Goal: Use online tool/utility

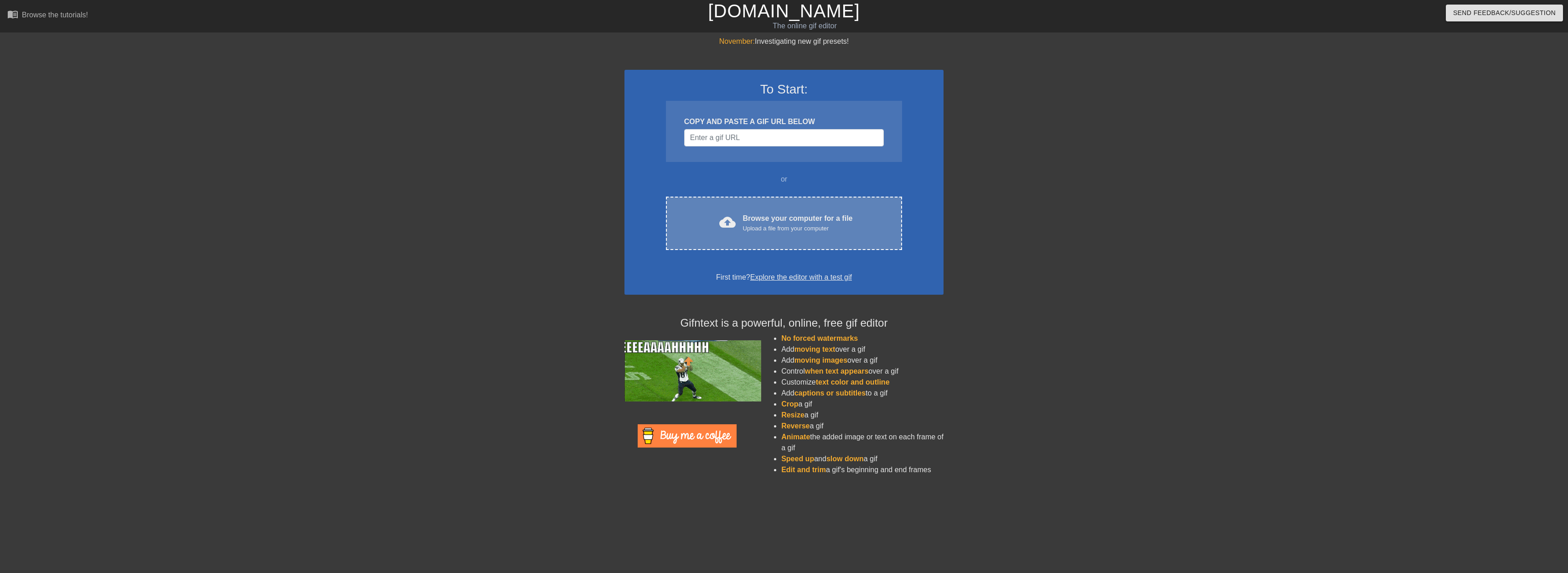
click at [760, 219] on div "Browse your computer for a file Upload a file from your computer" at bounding box center [798, 223] width 110 height 20
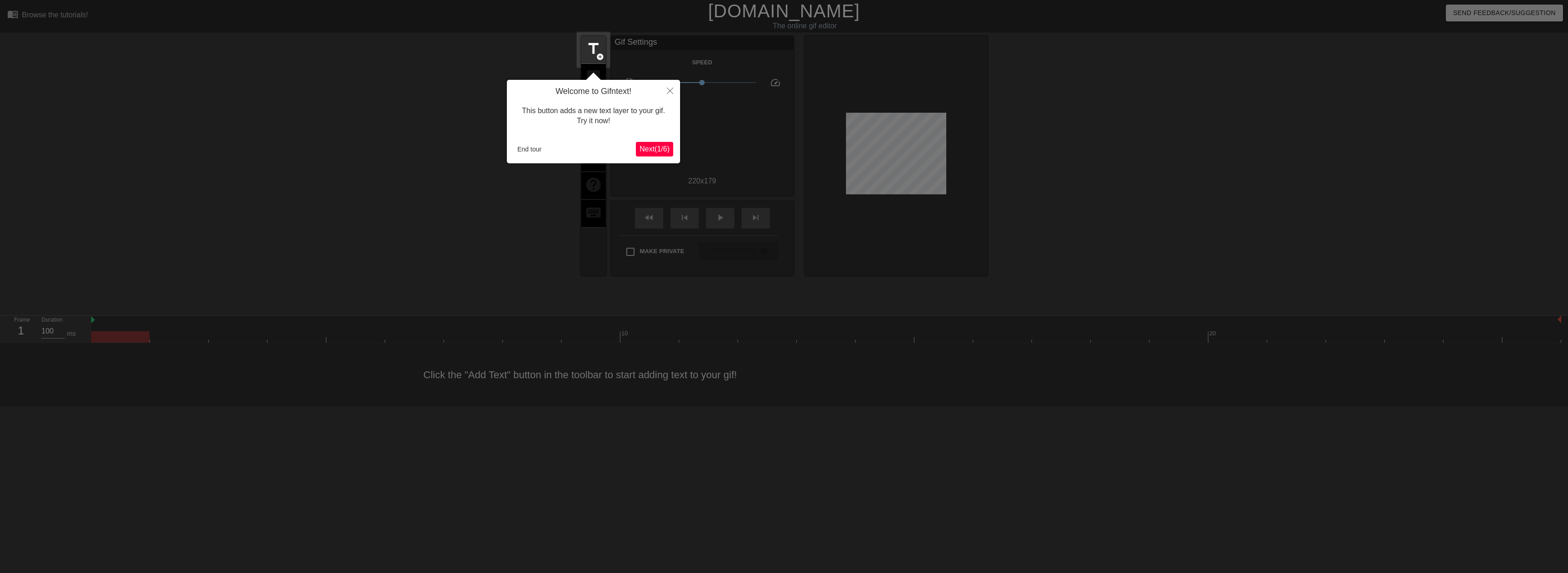
click at [663, 146] on span "Next ( 1 / 6 )" at bounding box center [654, 149] width 30 height 8
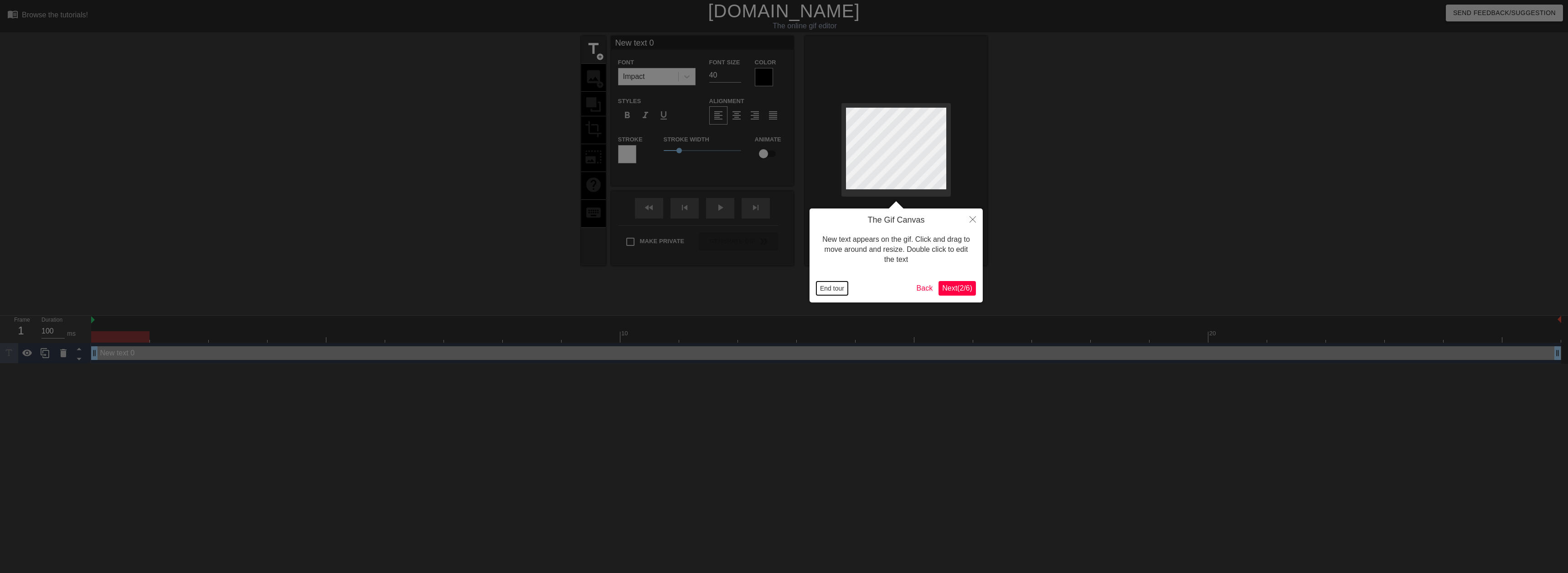
click at [830, 290] on button "End tour" at bounding box center [832, 288] width 32 height 13
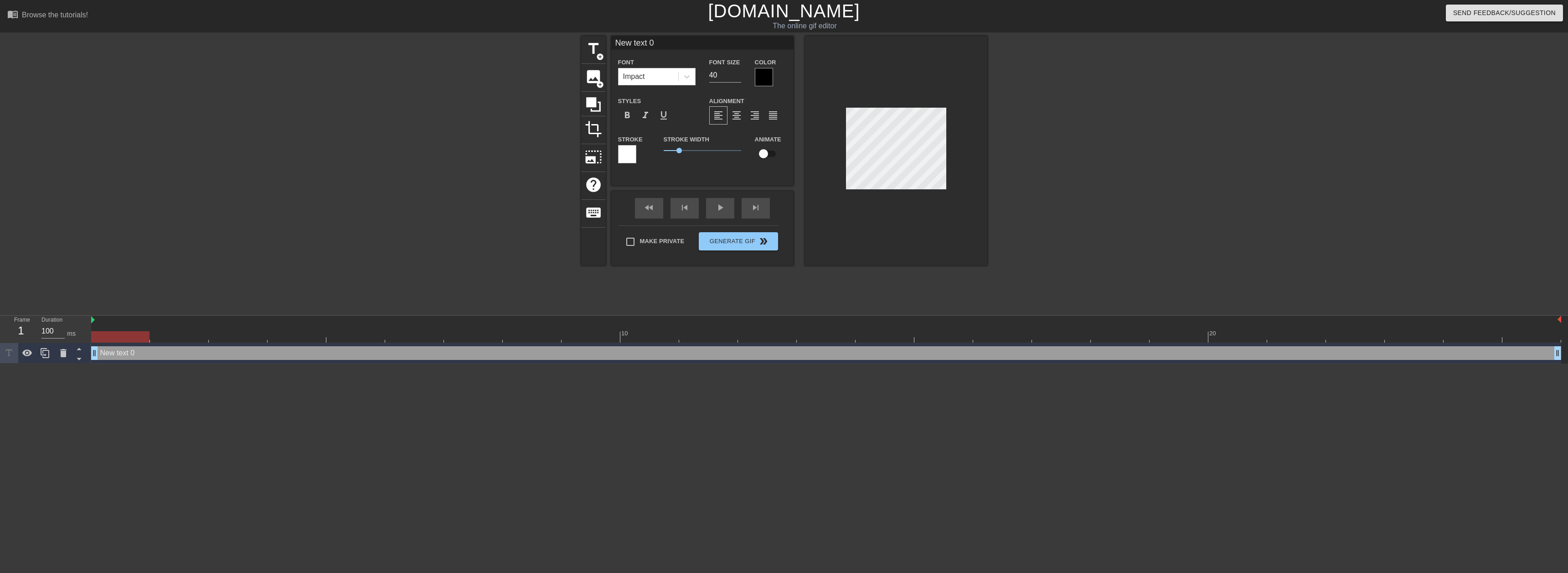
type input "New ext 0"
type textarea "New ext 0"
type input "N"
type textarea "N"
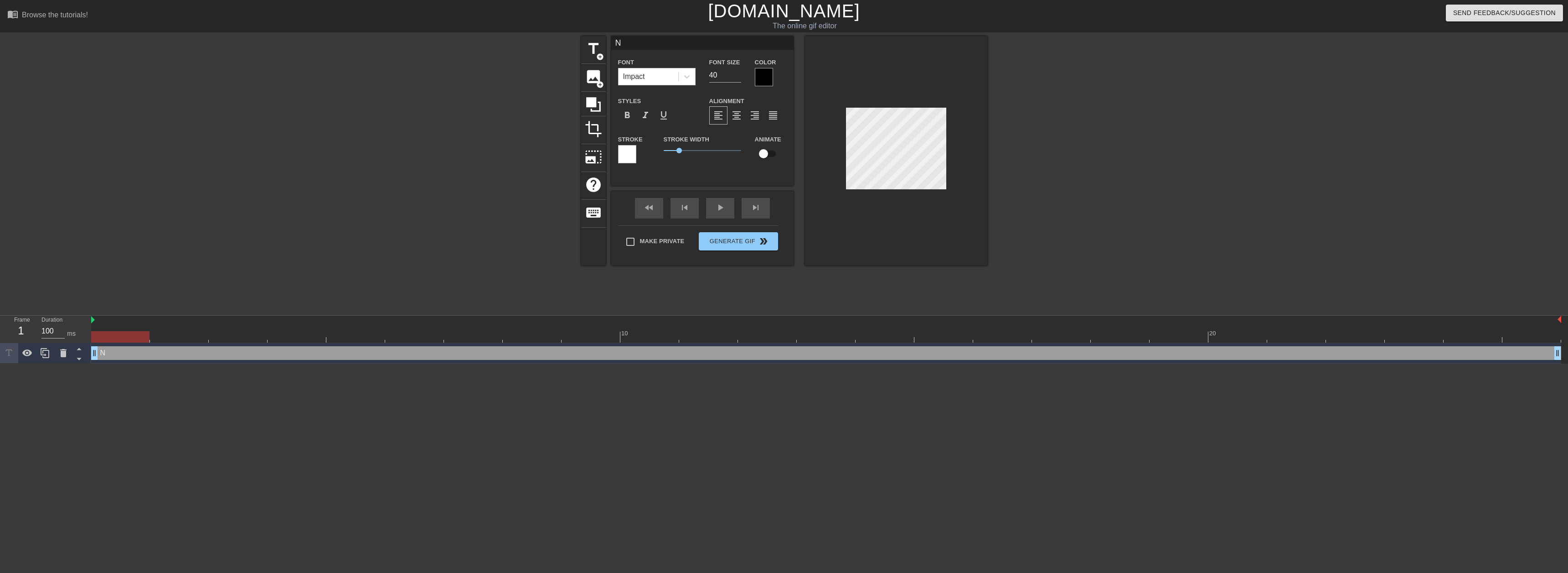
scroll to position [1, 1]
click at [65, 350] on icon at bounding box center [63, 353] width 11 height 11
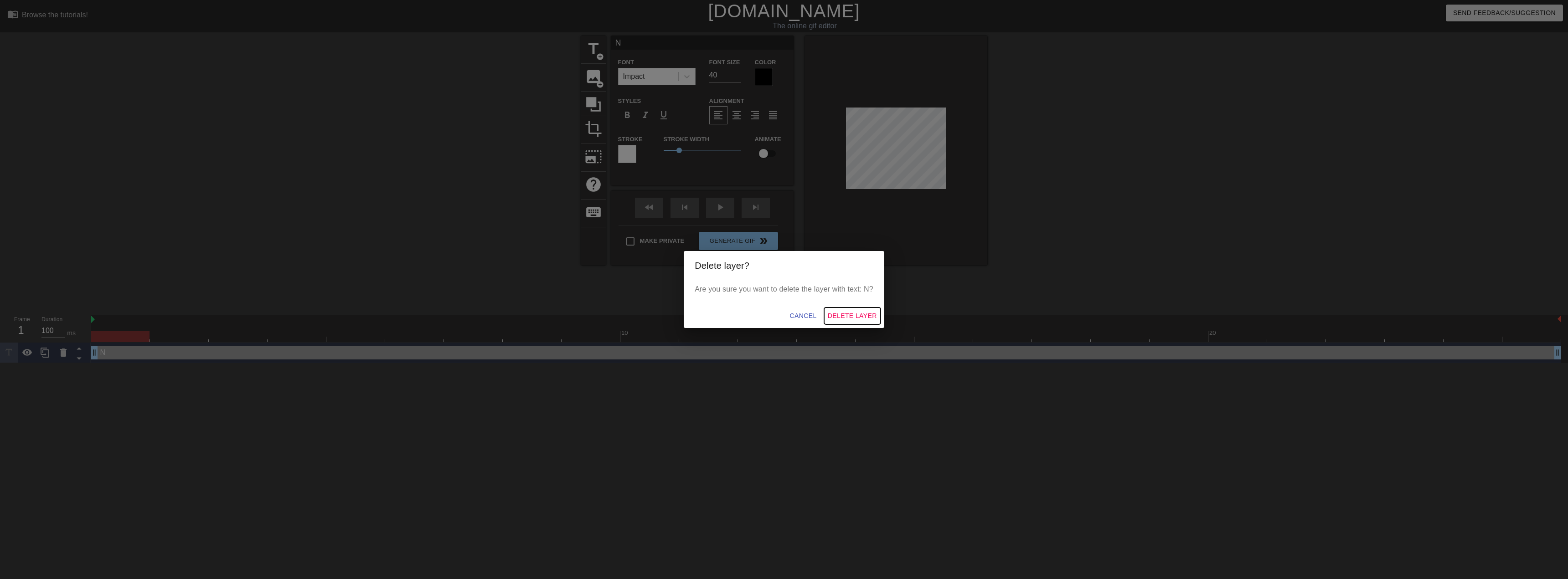
click at [841, 314] on span "Delete Layer" at bounding box center [852, 316] width 49 height 12
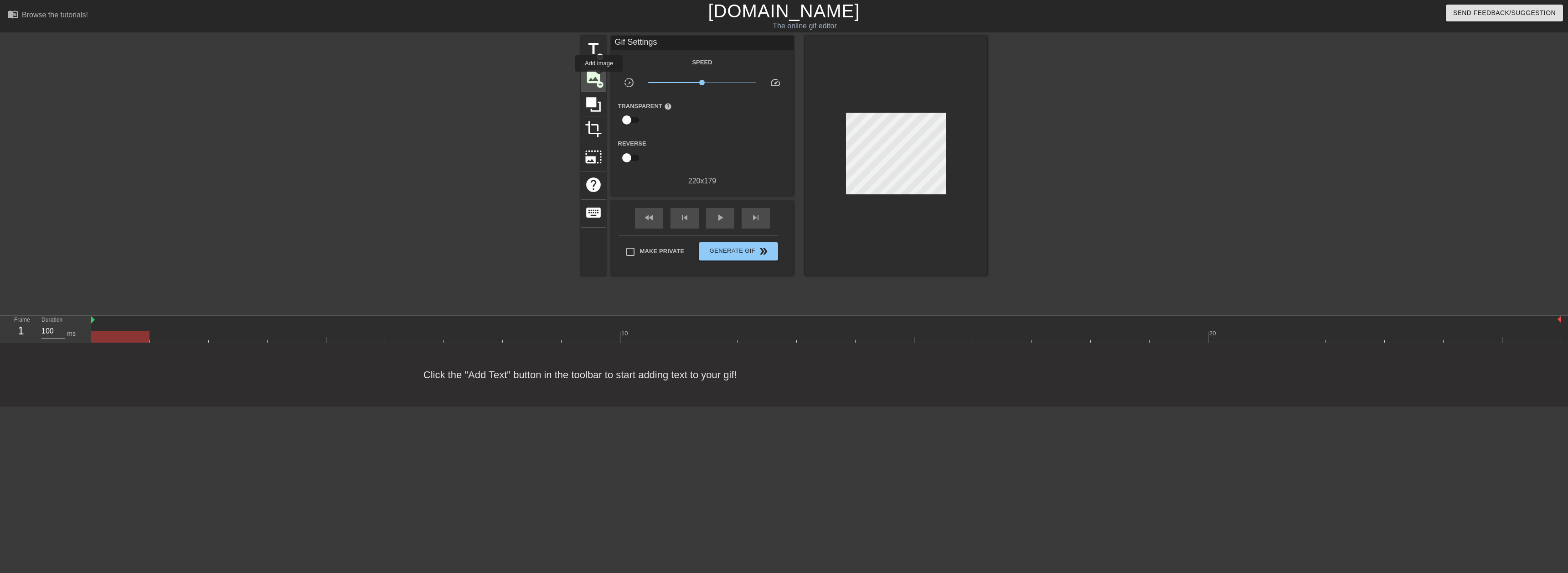
click at [599, 78] on span "image" at bounding box center [593, 77] width 17 height 17
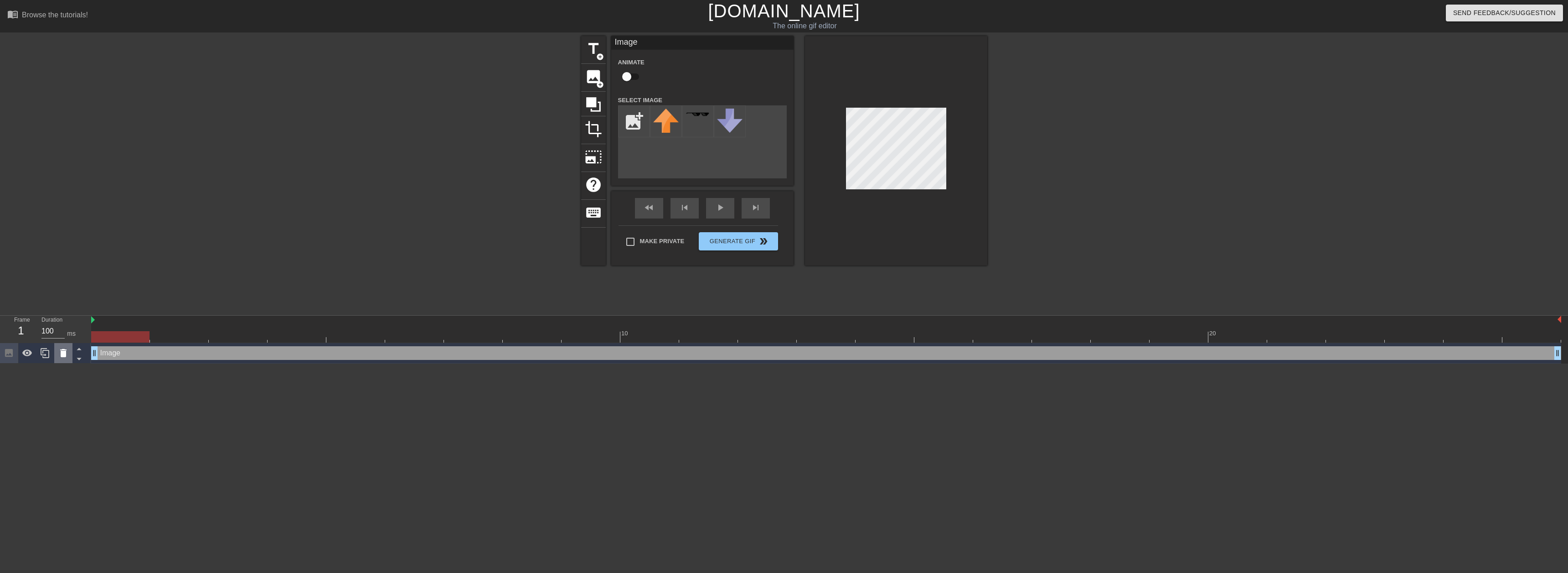
click at [66, 357] on icon at bounding box center [63, 353] width 6 height 8
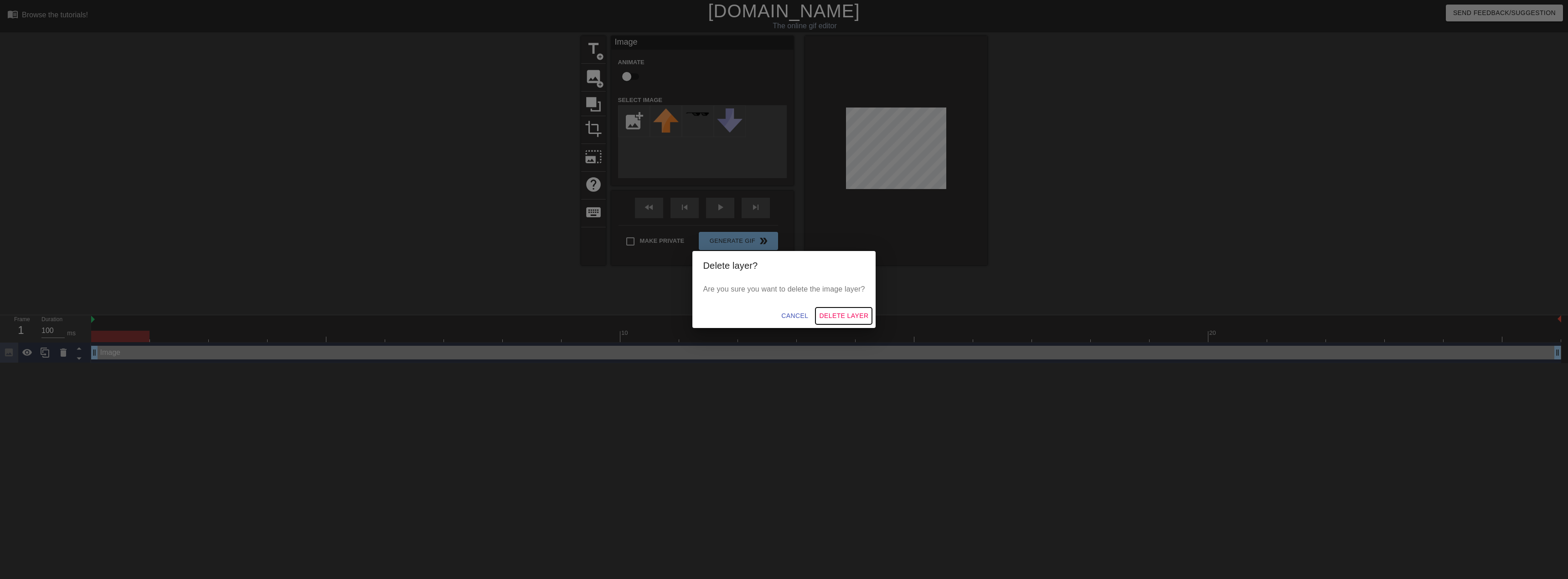
click at [833, 313] on span "Delete Layer" at bounding box center [844, 316] width 49 height 12
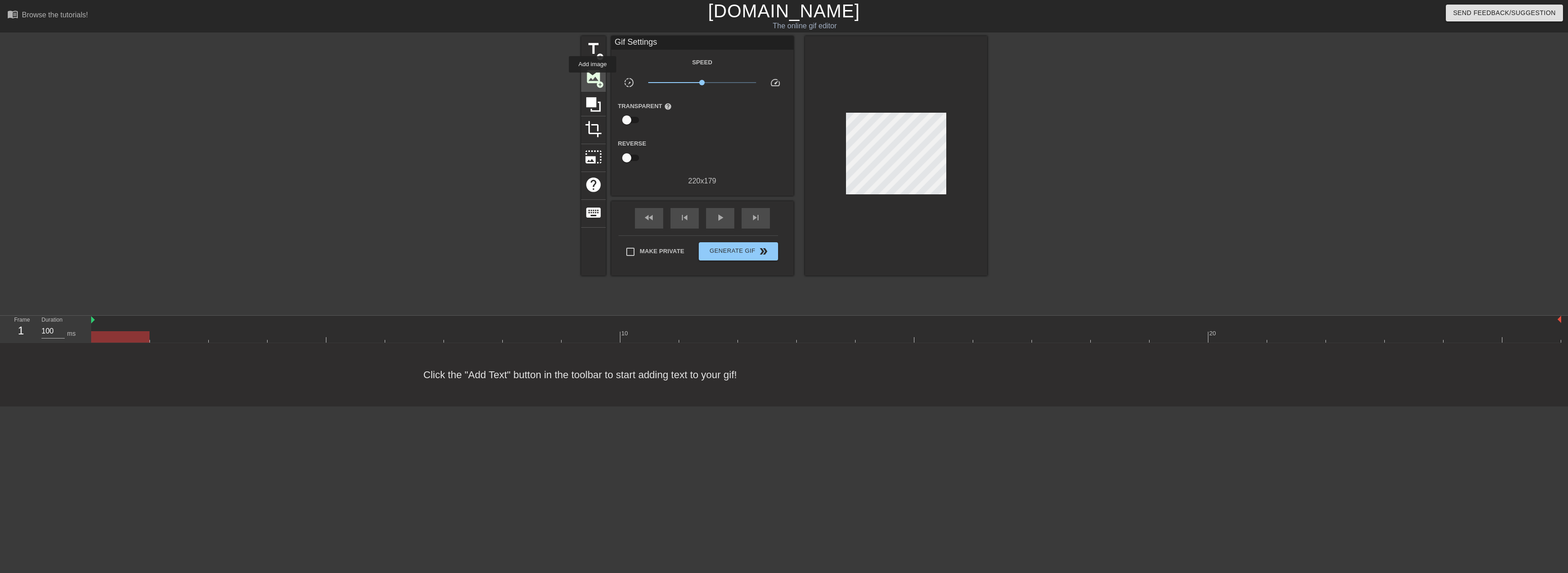
click at [592, 79] on span "image" at bounding box center [593, 77] width 17 height 17
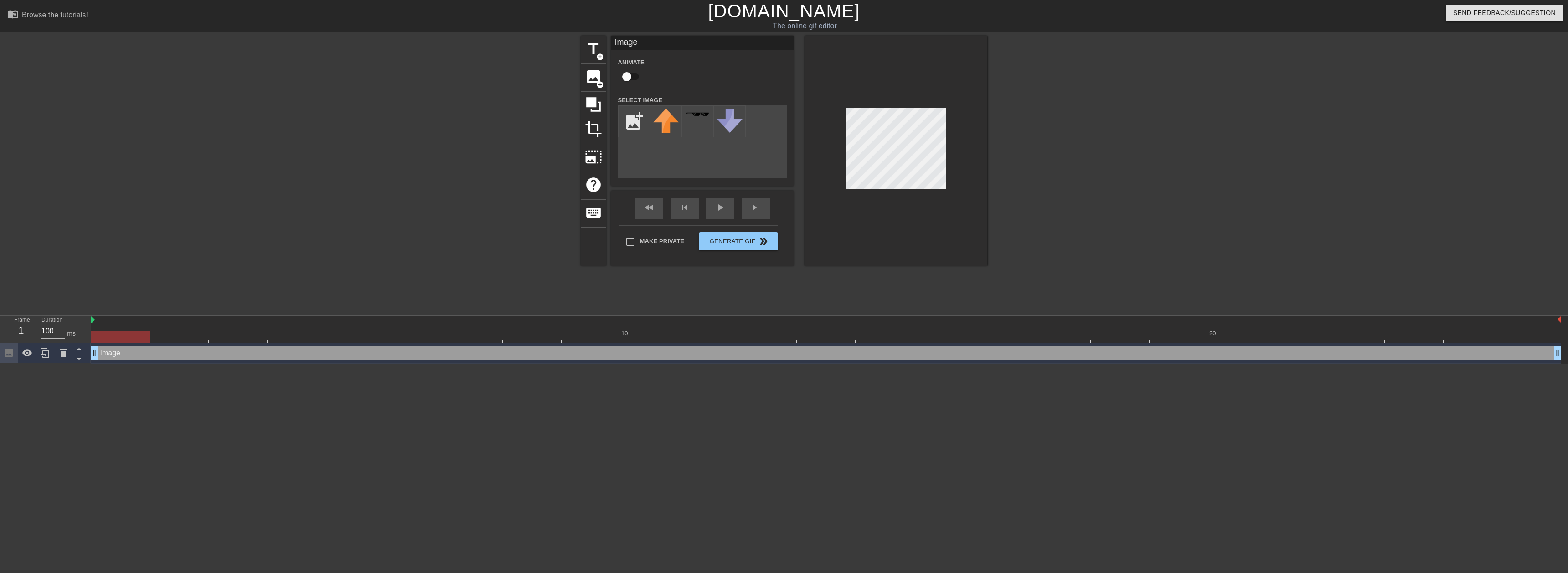
click at [651, 181] on div "Image Animate Select Image add_photo_alternate" at bounding box center [702, 111] width 183 height 150
click at [639, 122] on input "file" at bounding box center [634, 121] width 31 height 31
type input "C:\fakepath\Picture1.png"
click at [662, 119] on img at bounding box center [666, 118] width 26 height 19
click at [743, 209] on div "skip_next" at bounding box center [755, 208] width 28 height 21
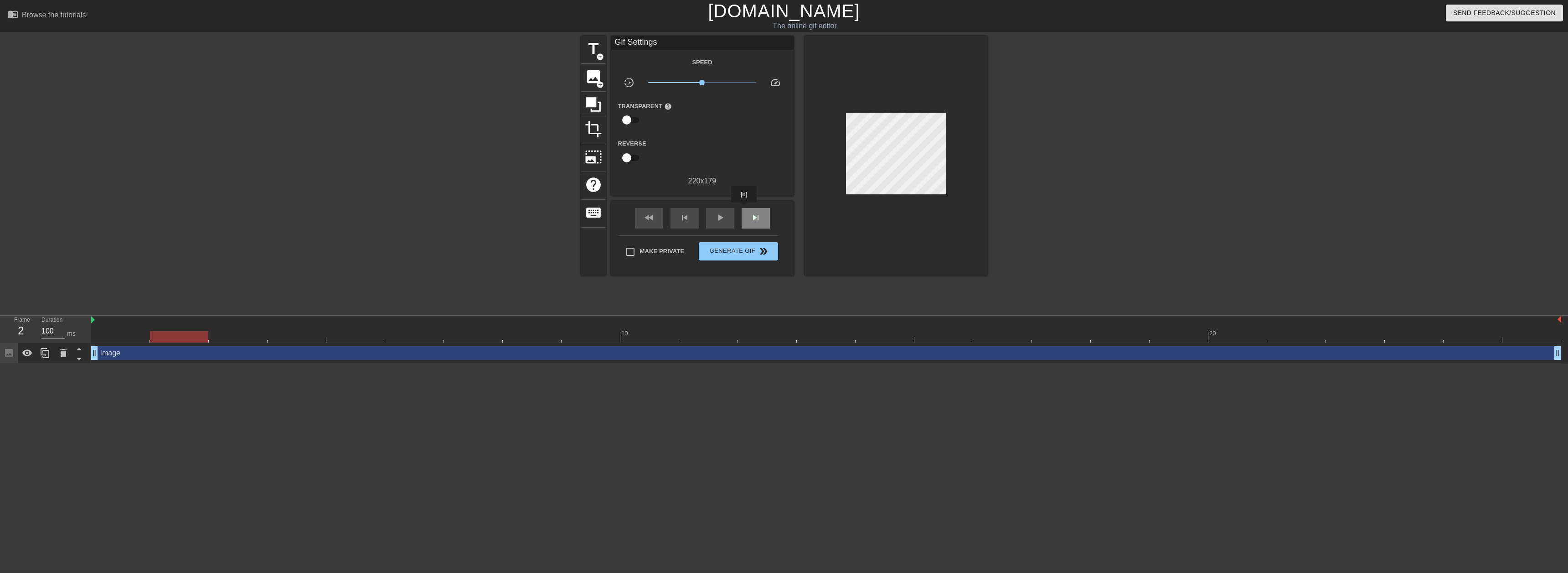
click at [744, 209] on div "skip_next" at bounding box center [755, 218] width 28 height 21
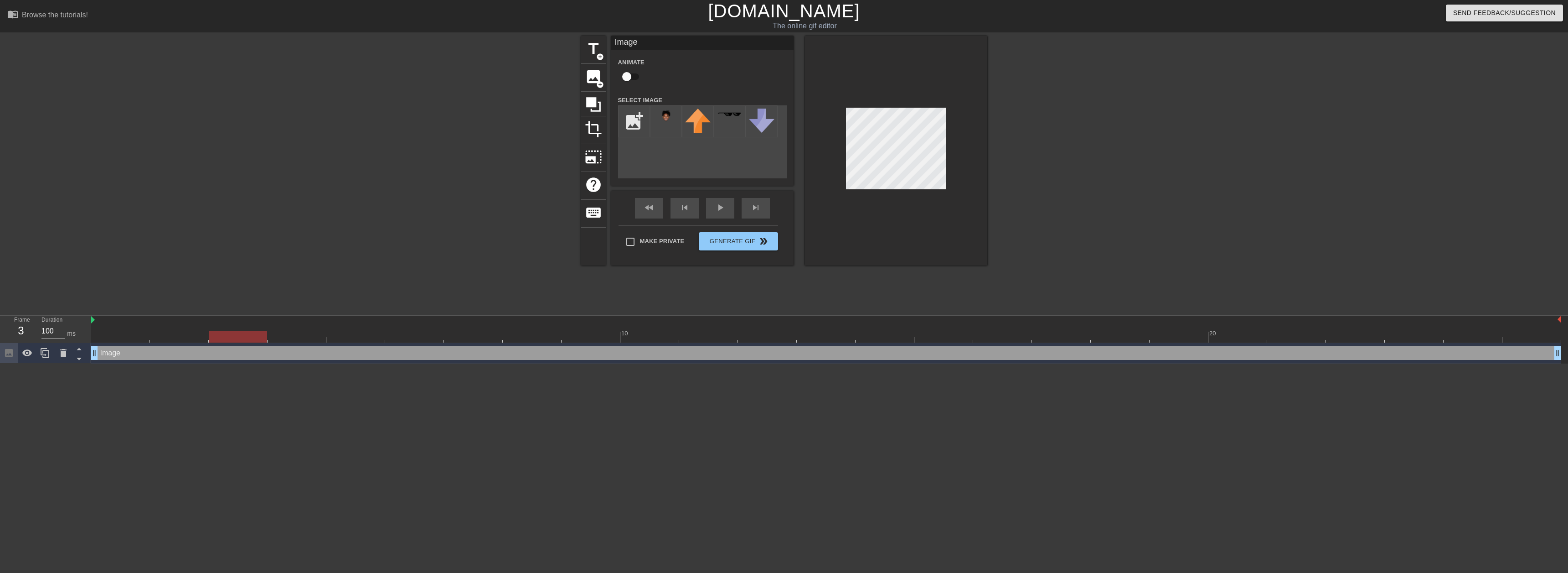
click at [954, 197] on div at bounding box center [896, 150] width 183 height 230
drag, startPoint x: 94, startPoint y: 351, endPoint x: 208, endPoint y: 347, distance: 114.1
click at [208, 347] on div "Image drag_handle drag_handle" at bounding box center [826, 353] width 1470 height 13
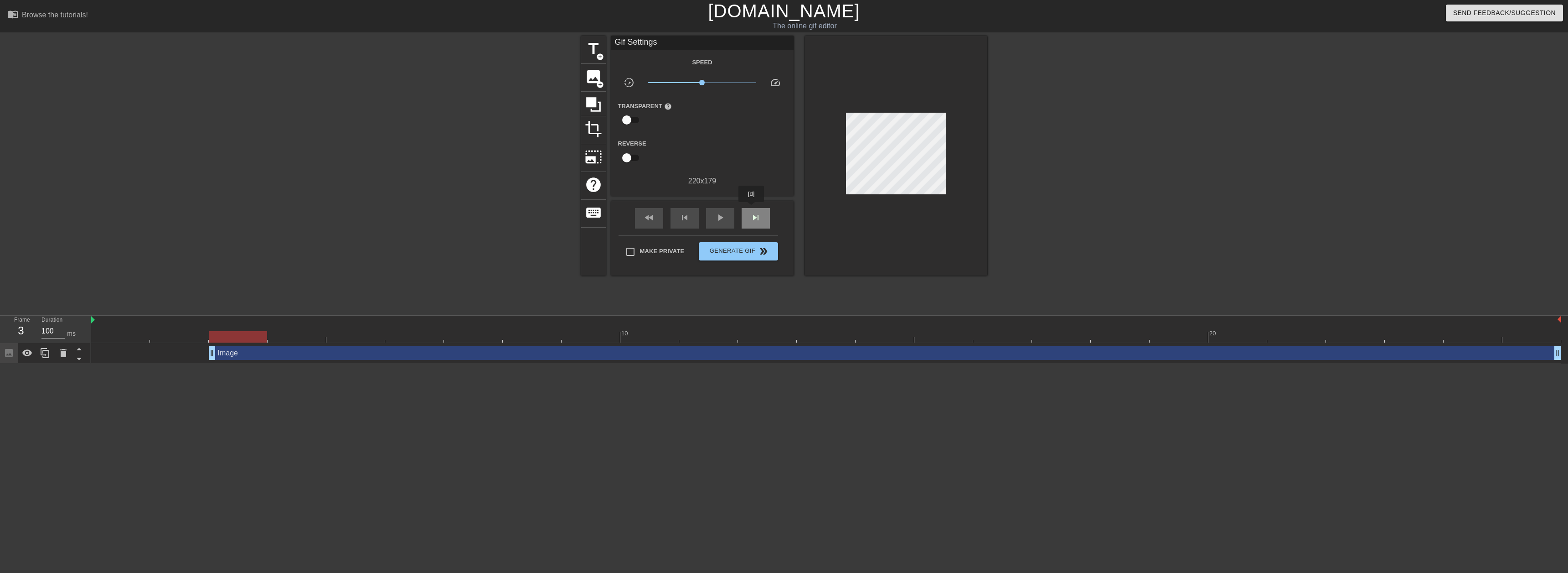
click at [752, 208] on div "skip_next" at bounding box center [755, 218] width 28 height 21
click at [754, 216] on span "skip_next" at bounding box center [756, 217] width 11 height 11
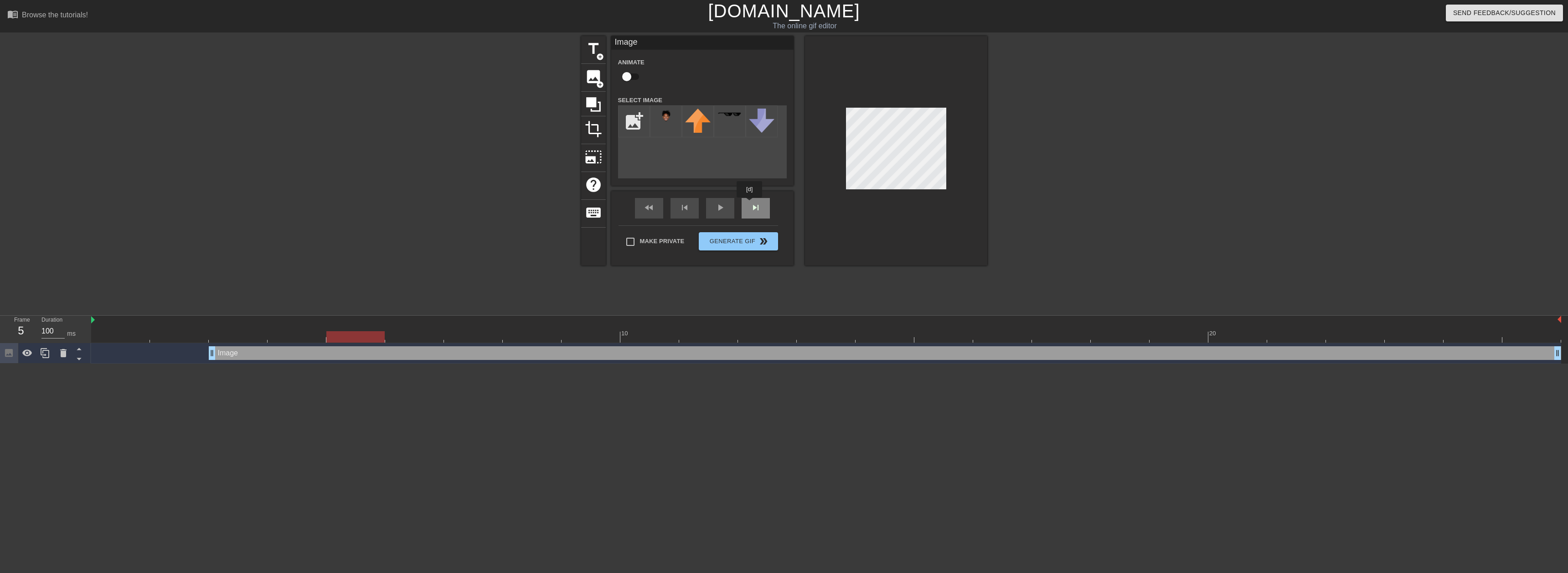
click at [751, 203] on div "fast_rewind skip_previous play_arrow skip_next" at bounding box center [702, 208] width 149 height 34
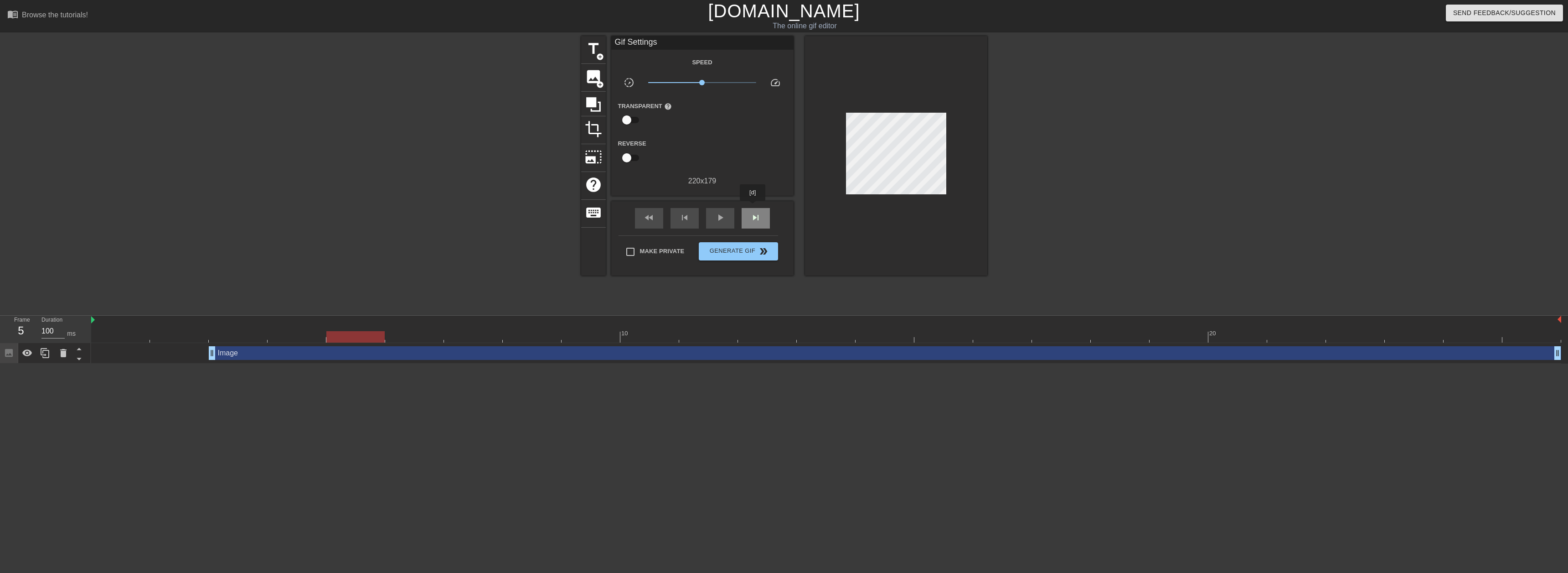
click at [755, 216] on span "skip_next" at bounding box center [756, 217] width 11 height 11
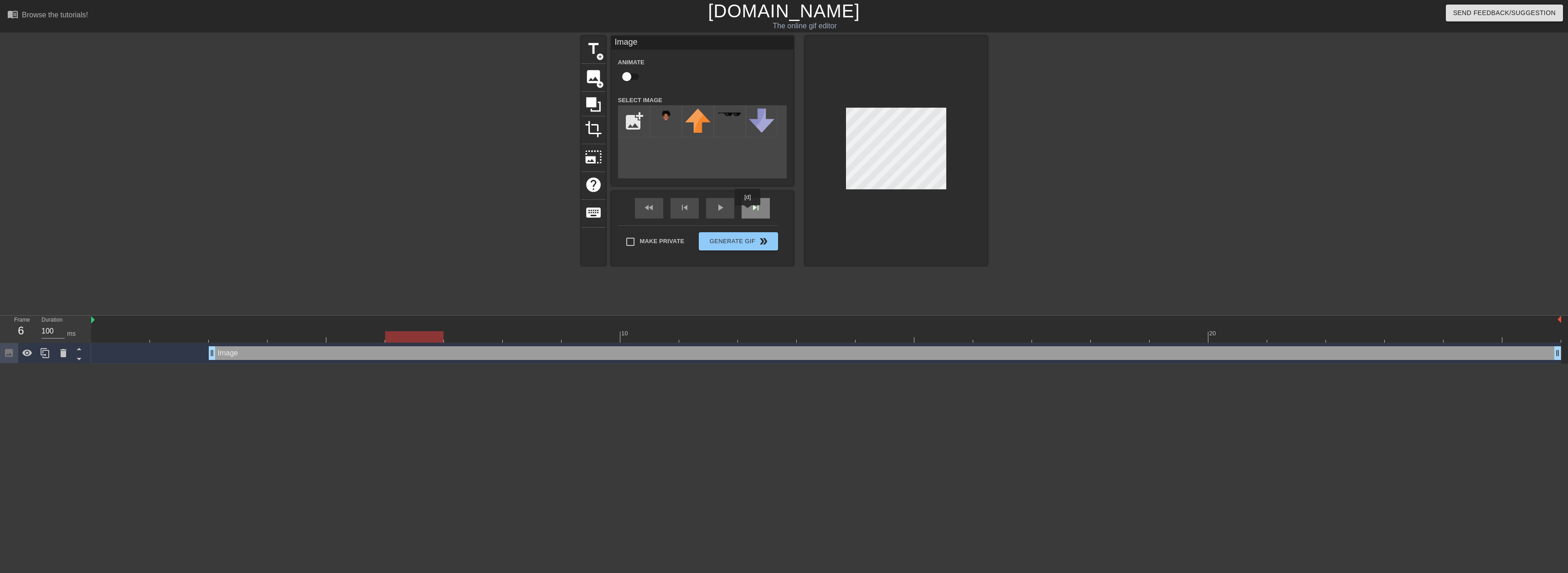
click at [755, 205] on div "fast_rewind skip_previous play_arrow skip_next" at bounding box center [702, 208] width 149 height 34
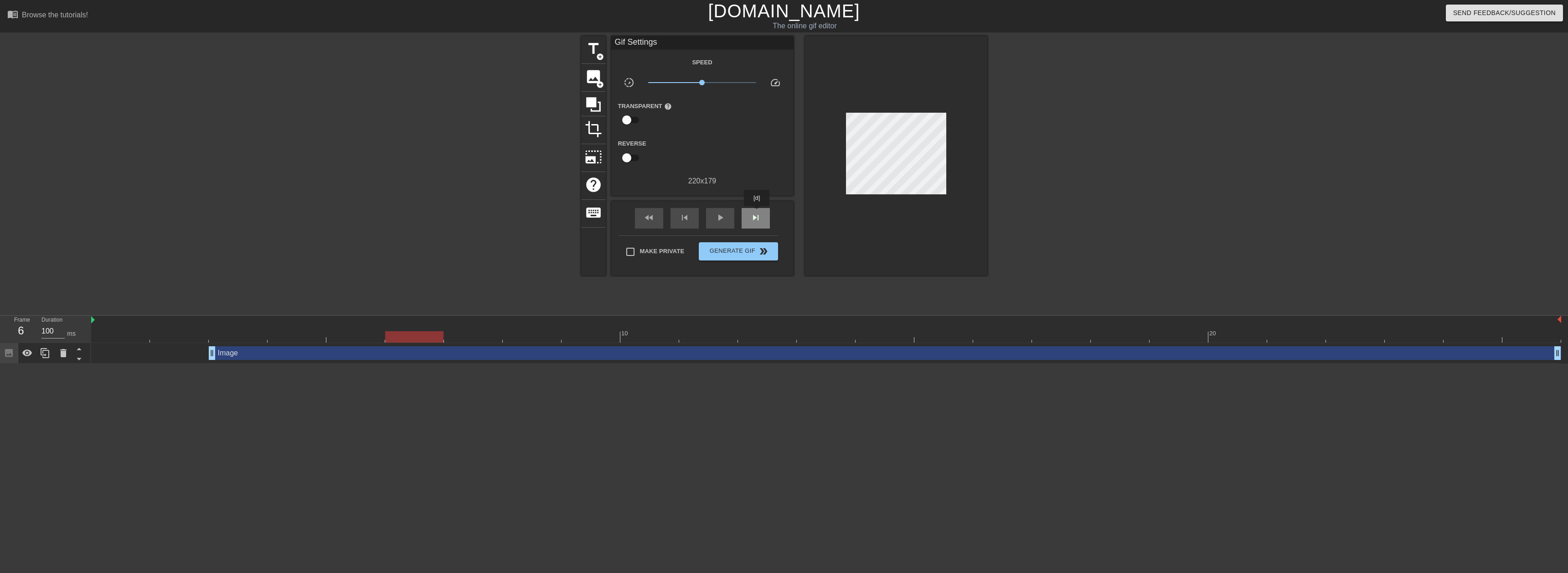
click at [757, 213] on span "skip_next" at bounding box center [756, 217] width 11 height 11
click at [760, 212] on span "skip_next" at bounding box center [756, 217] width 11 height 11
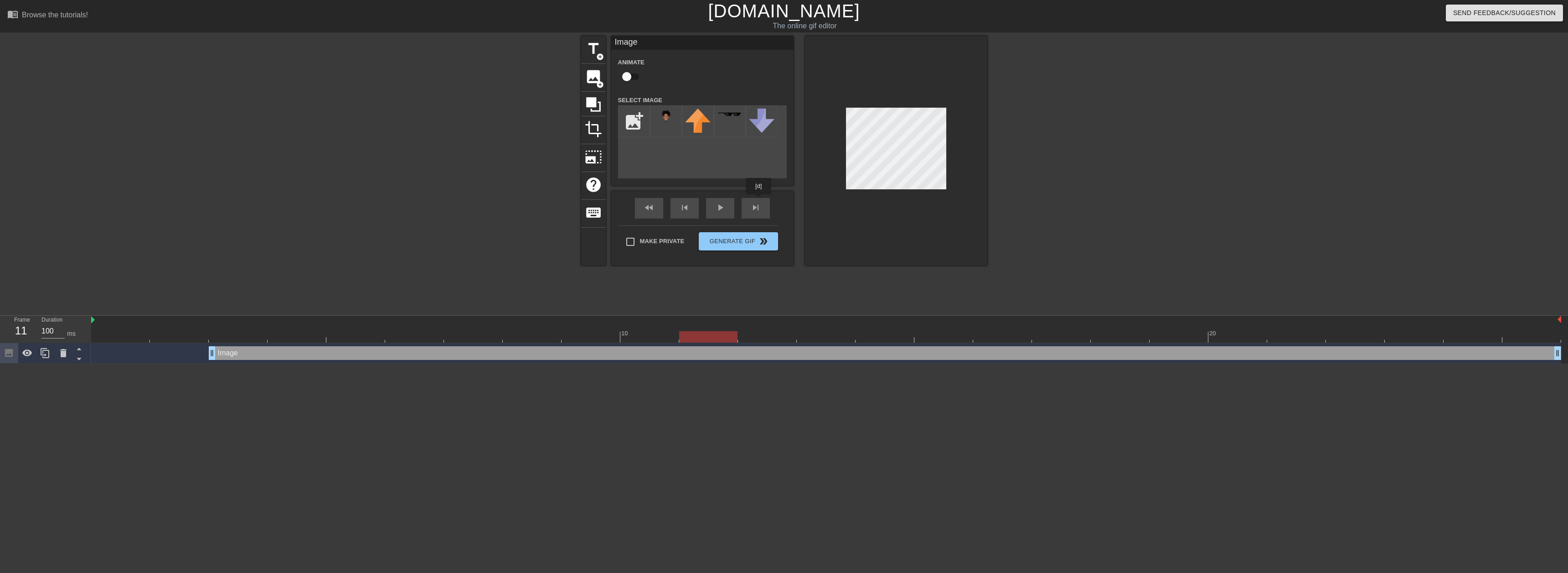
click at [756, 205] on div "fast_rewind skip_previous play_arrow skip_next" at bounding box center [702, 208] width 149 height 34
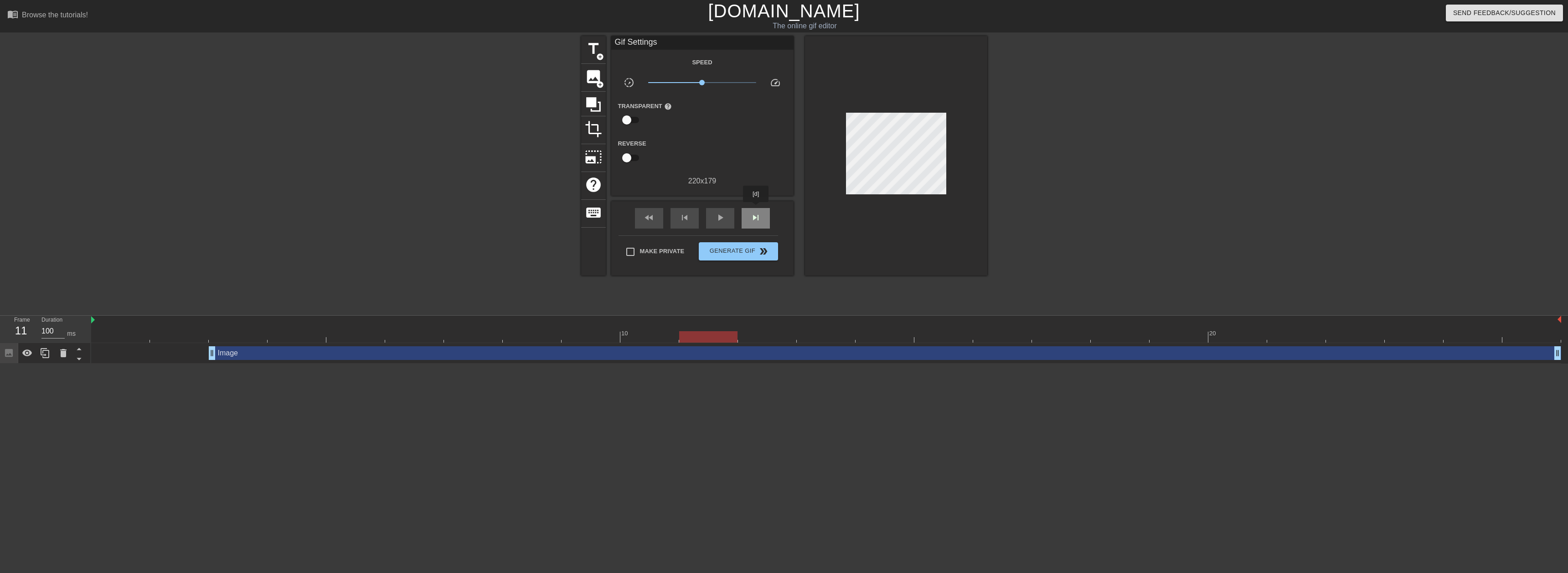
click at [756, 208] on div "skip_next" at bounding box center [755, 218] width 28 height 21
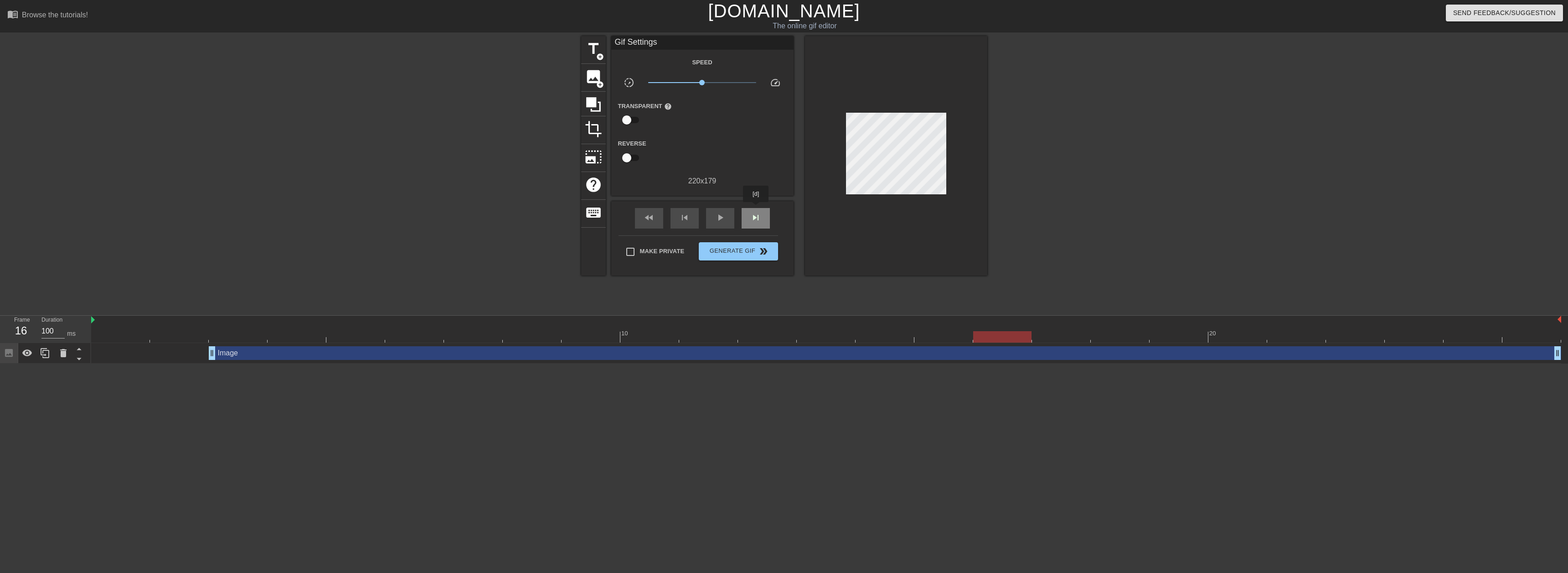
click at [756, 208] on div "skip_next" at bounding box center [755, 218] width 28 height 21
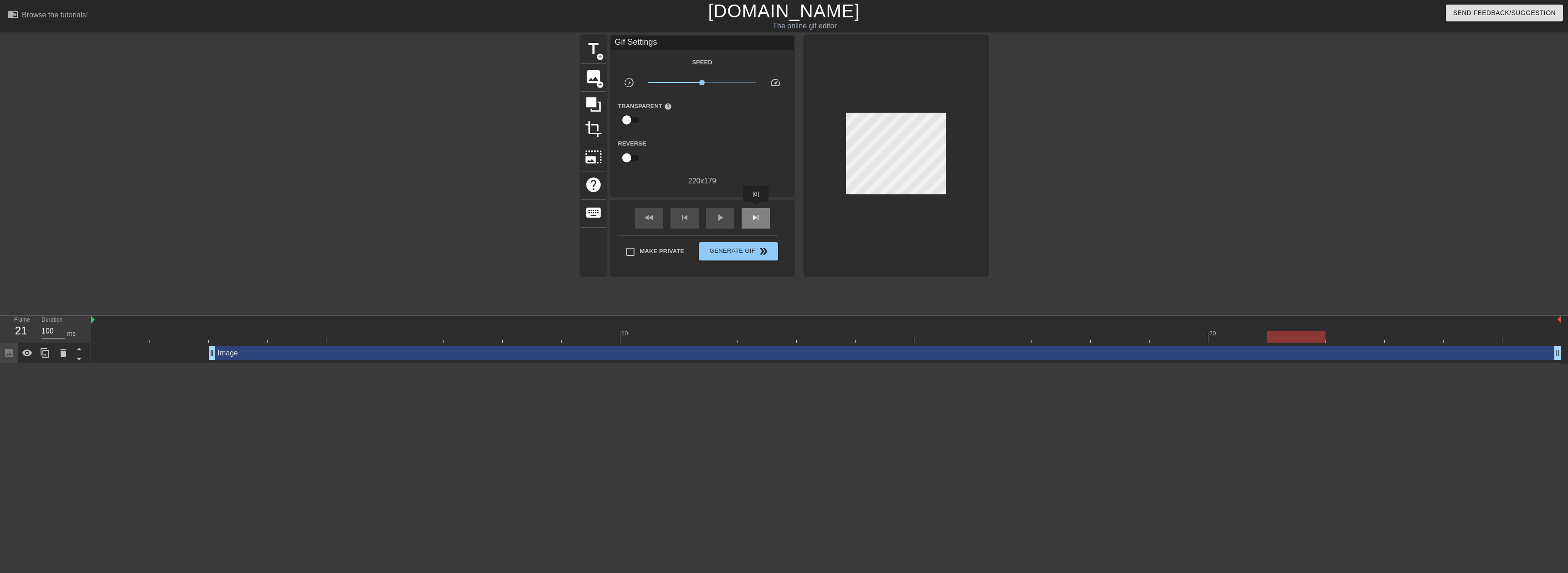
click at [756, 208] on div "skip_next" at bounding box center [755, 218] width 28 height 21
click at [712, 214] on div "play_arrow" at bounding box center [720, 218] width 28 height 21
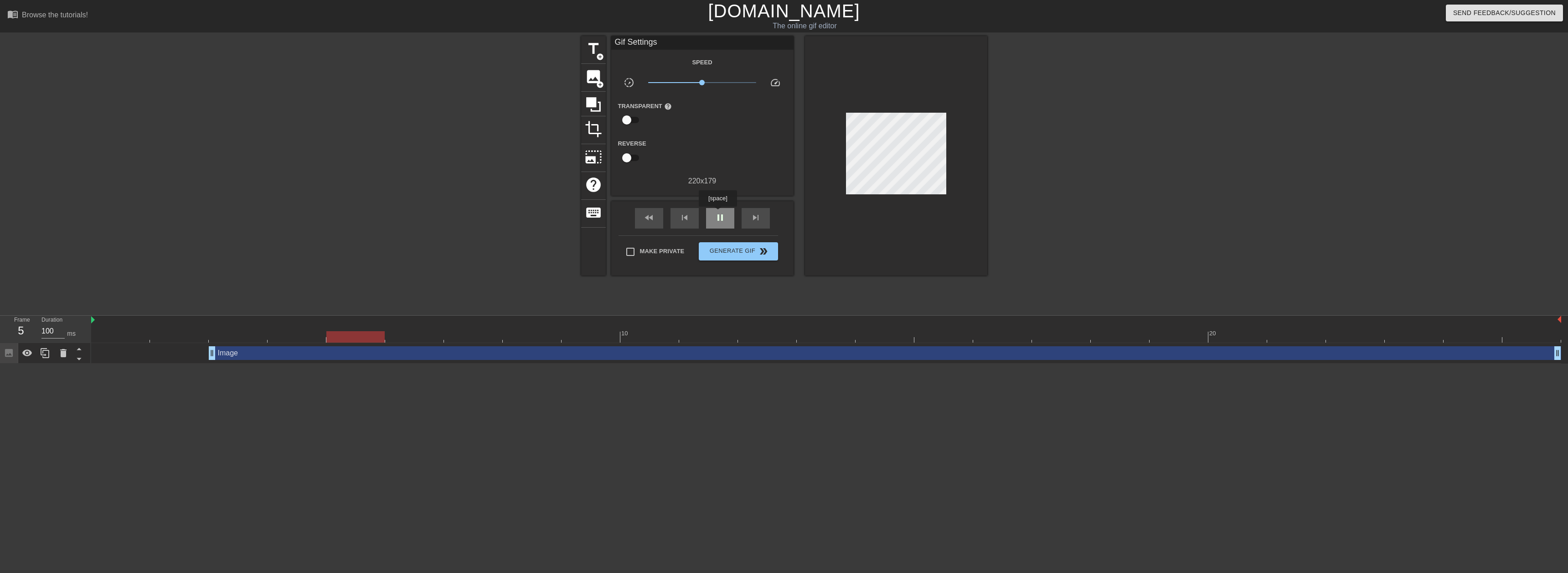
click at [718, 213] on span "pause" at bounding box center [720, 217] width 11 height 11
click at [405, 335] on div at bounding box center [415, 337] width 58 height 12
click at [404, 335] on div at bounding box center [415, 337] width 58 height 12
drag, startPoint x: 387, startPoint y: 331, endPoint x: 362, endPoint y: 334, distance: 25.2
click at [362, 334] on div at bounding box center [355, 337] width 58 height 12
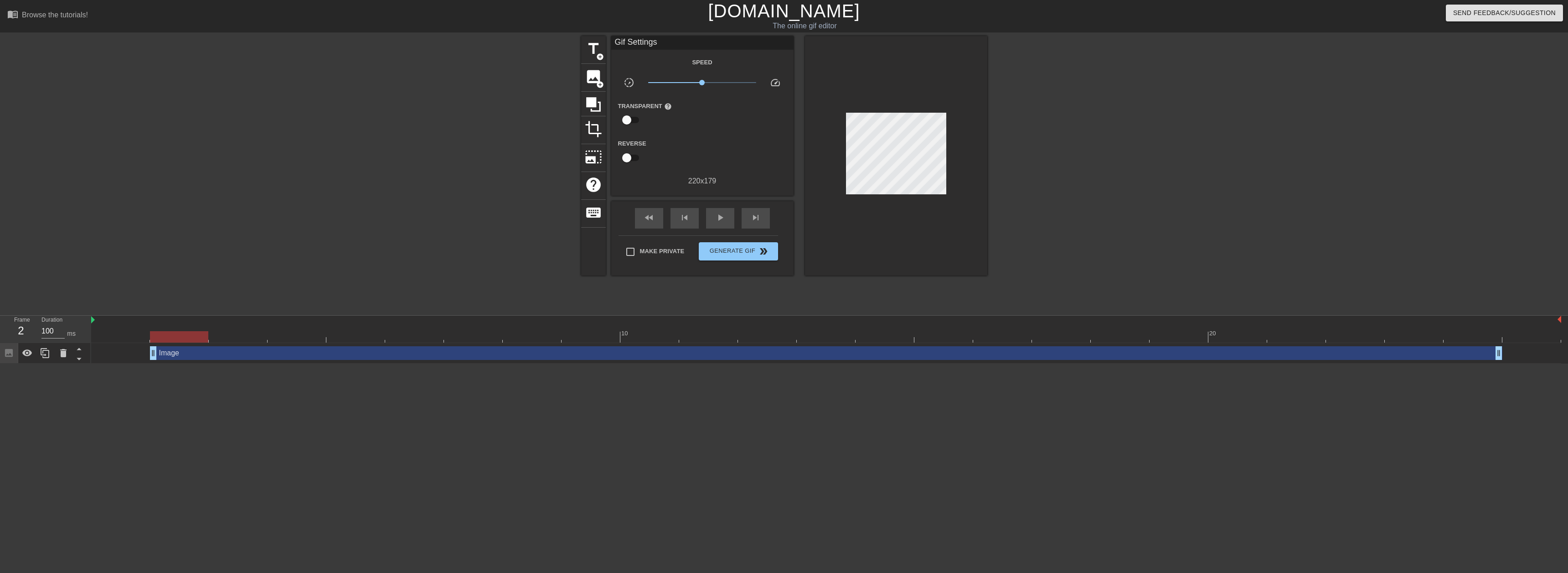
drag, startPoint x: 215, startPoint y: 358, endPoint x: 186, endPoint y: 360, distance: 29.1
click at [186, 360] on div "Image drag_handle drag_handle" at bounding box center [826, 353] width 1470 height 21
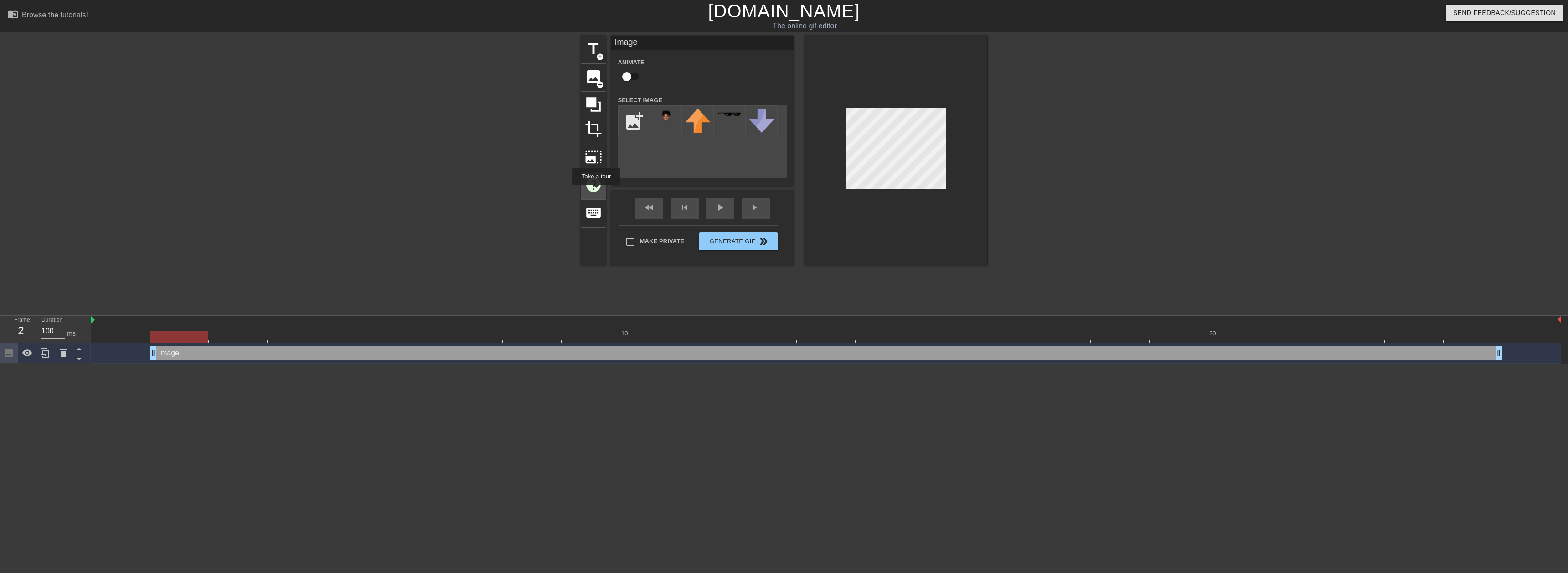
click at [596, 186] on span "help" at bounding box center [593, 185] width 17 height 17
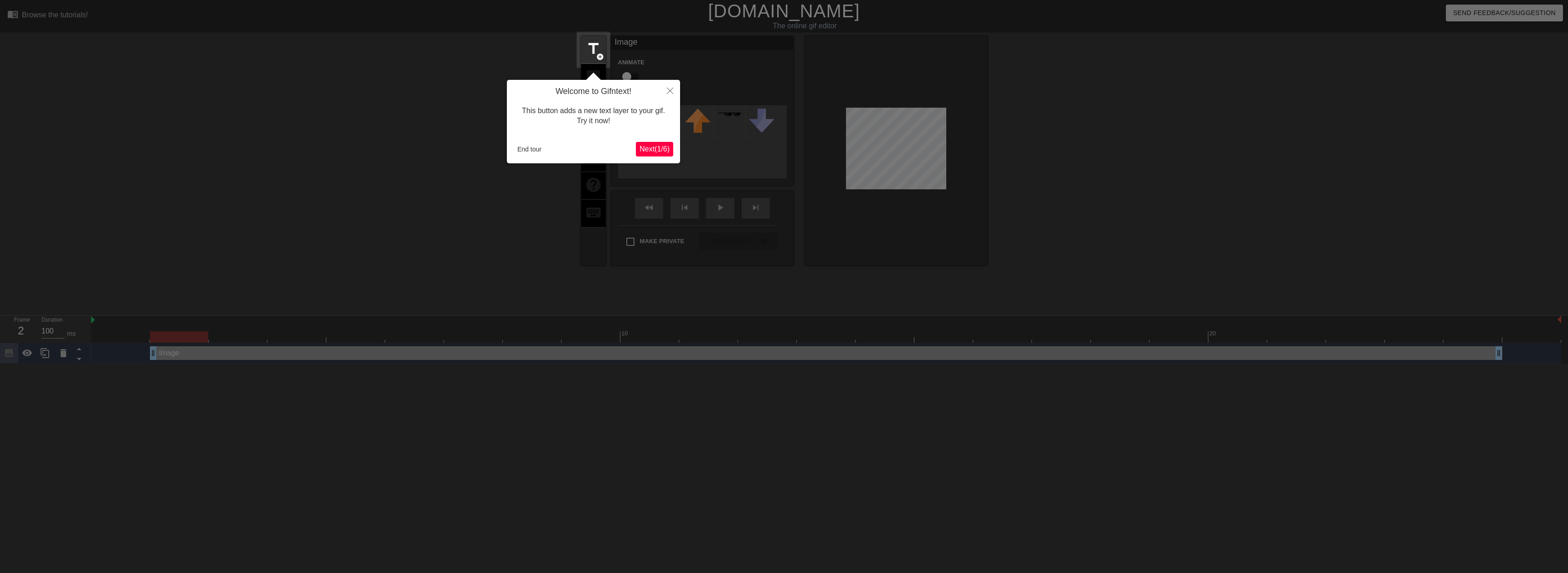
click at [641, 150] on span "Next ( 1 / 6 )" at bounding box center [654, 149] width 30 height 8
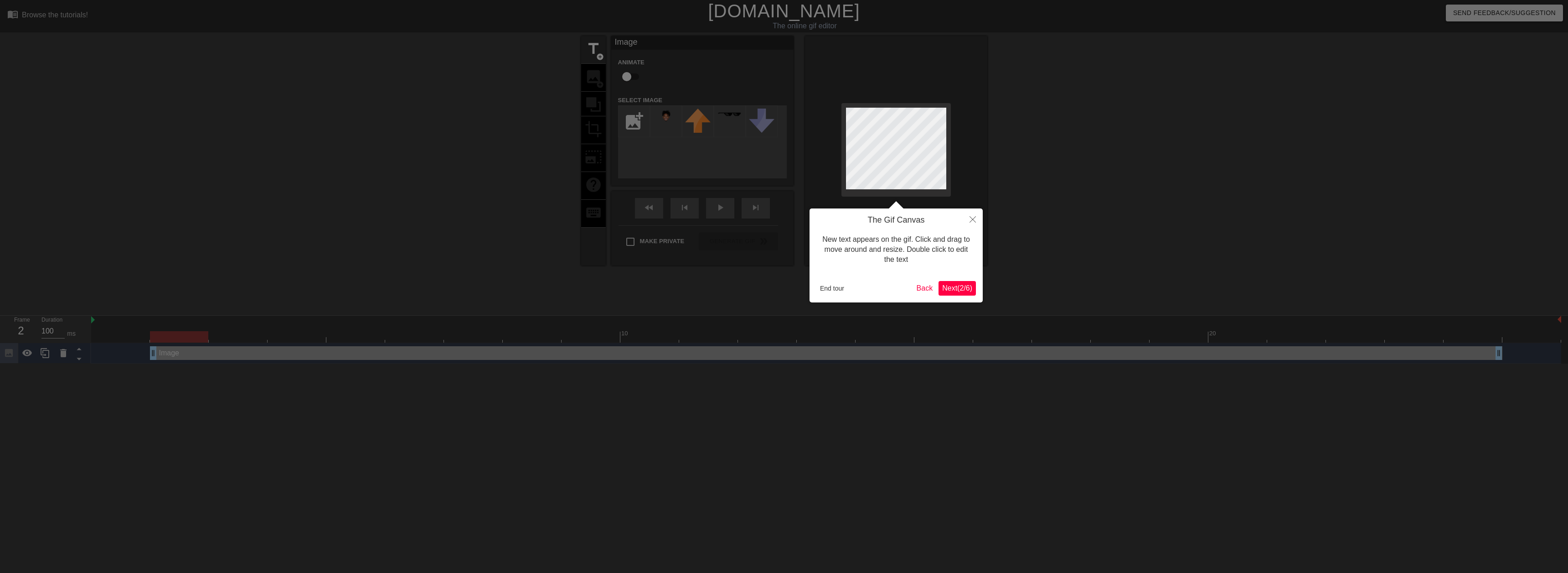
click at [967, 286] on span "Next ( 2 / 6 )" at bounding box center [957, 288] width 30 height 8
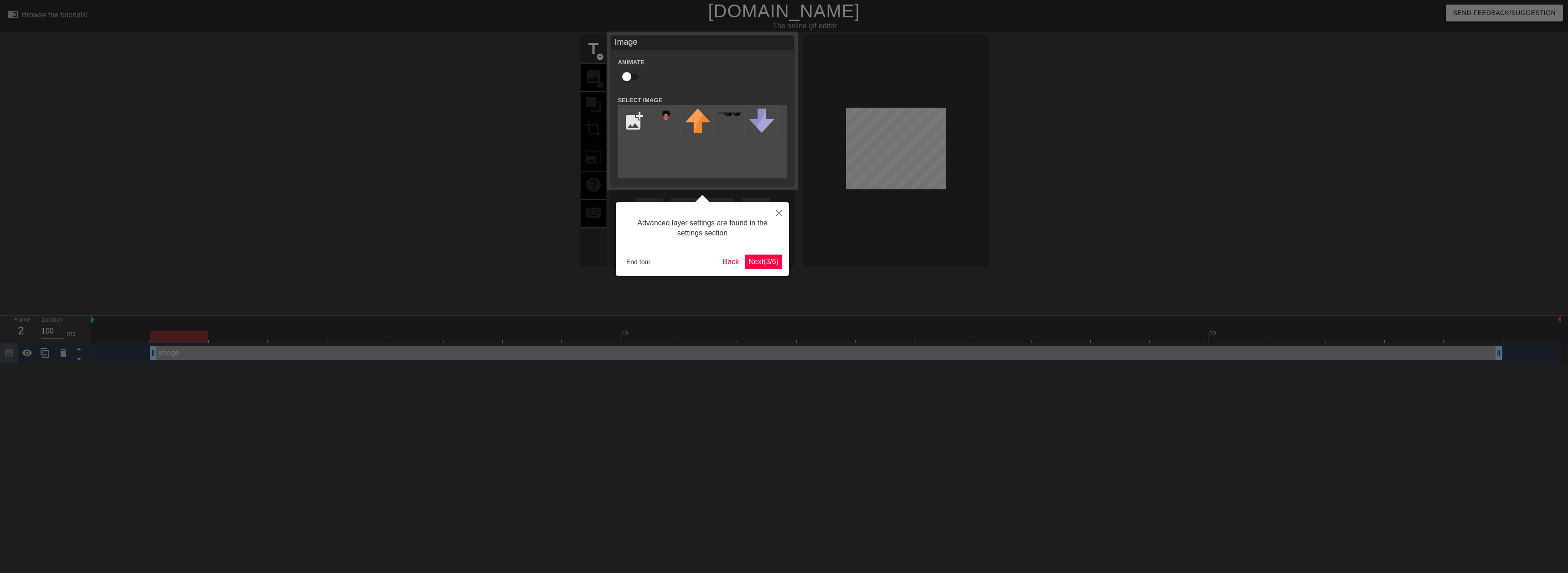
click at [783, 266] on div "Advanced layer settings are found in the settings section End tour Back Next ( …" at bounding box center [702, 239] width 173 height 74
click at [772, 262] on span "Next ( 3 / 6 )" at bounding box center [763, 261] width 30 height 8
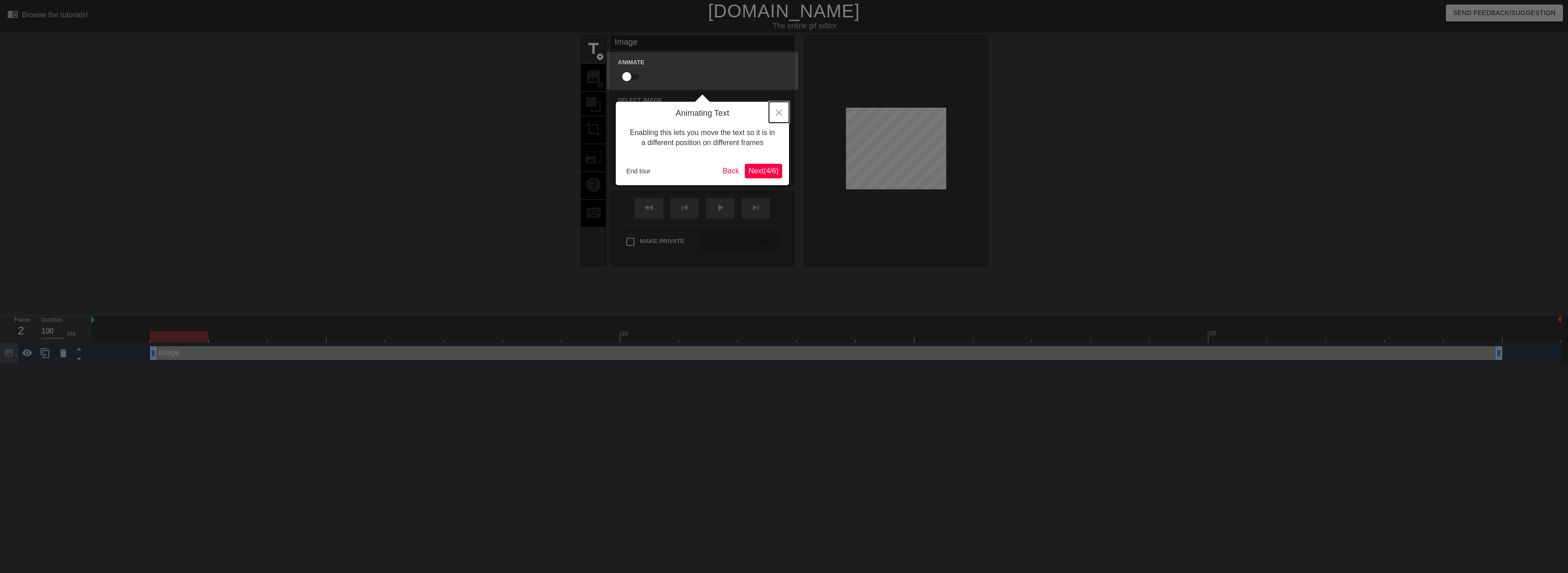
click at [774, 117] on button "Close" at bounding box center [779, 112] width 20 height 21
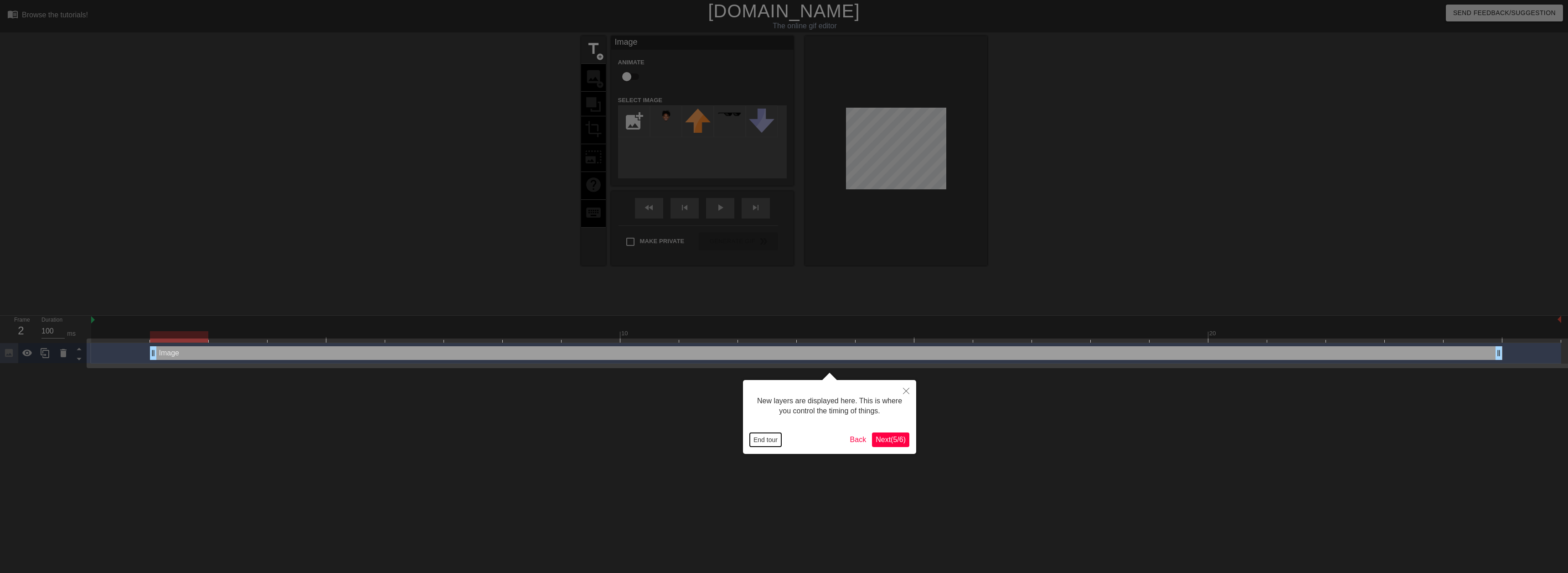
click at [773, 442] on button "End tour" at bounding box center [766, 440] width 32 height 13
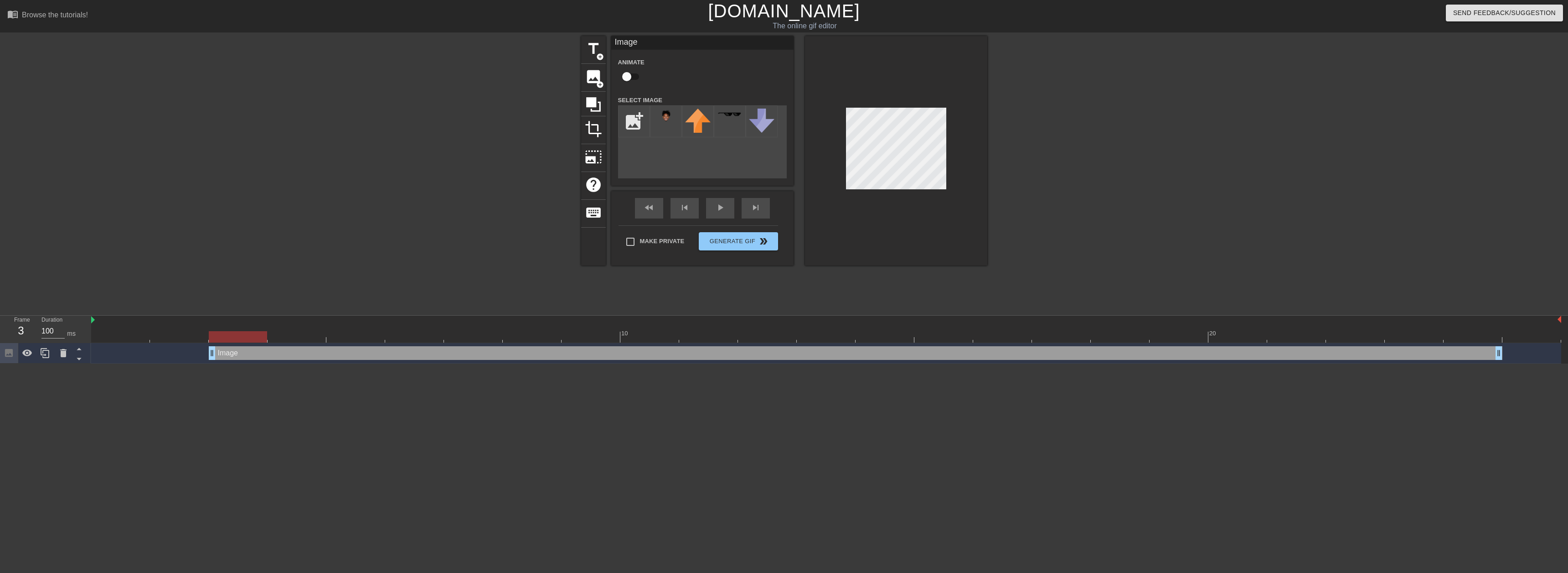
drag, startPoint x: 152, startPoint y: 353, endPoint x: 187, endPoint y: 356, distance: 35.1
click at [187, 356] on div "Image drag_handle drag_handle" at bounding box center [826, 353] width 1470 height 13
click at [631, 74] on input "checkbox" at bounding box center [626, 77] width 52 height 17
checkbox input "true"
click at [756, 202] on div "fast_rewind skip_previous play_arrow skip_next" at bounding box center [702, 208] width 149 height 34
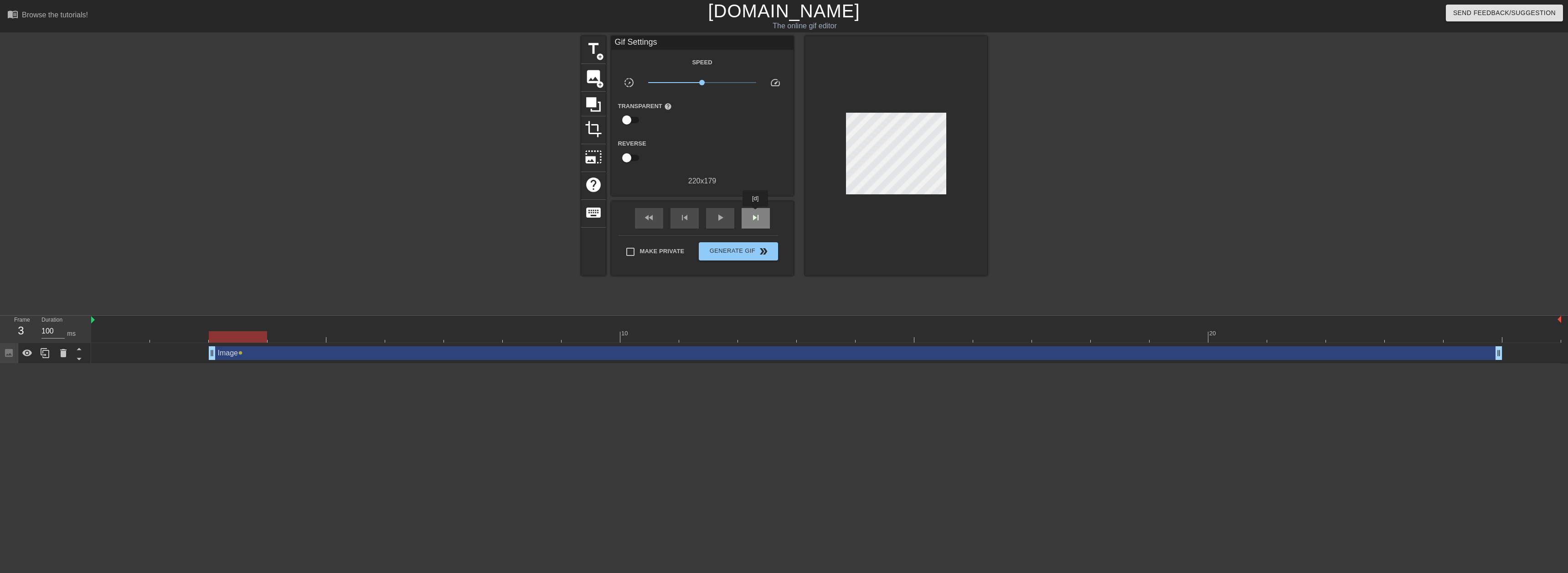
click at [755, 213] on span "skip_next" at bounding box center [756, 217] width 11 height 11
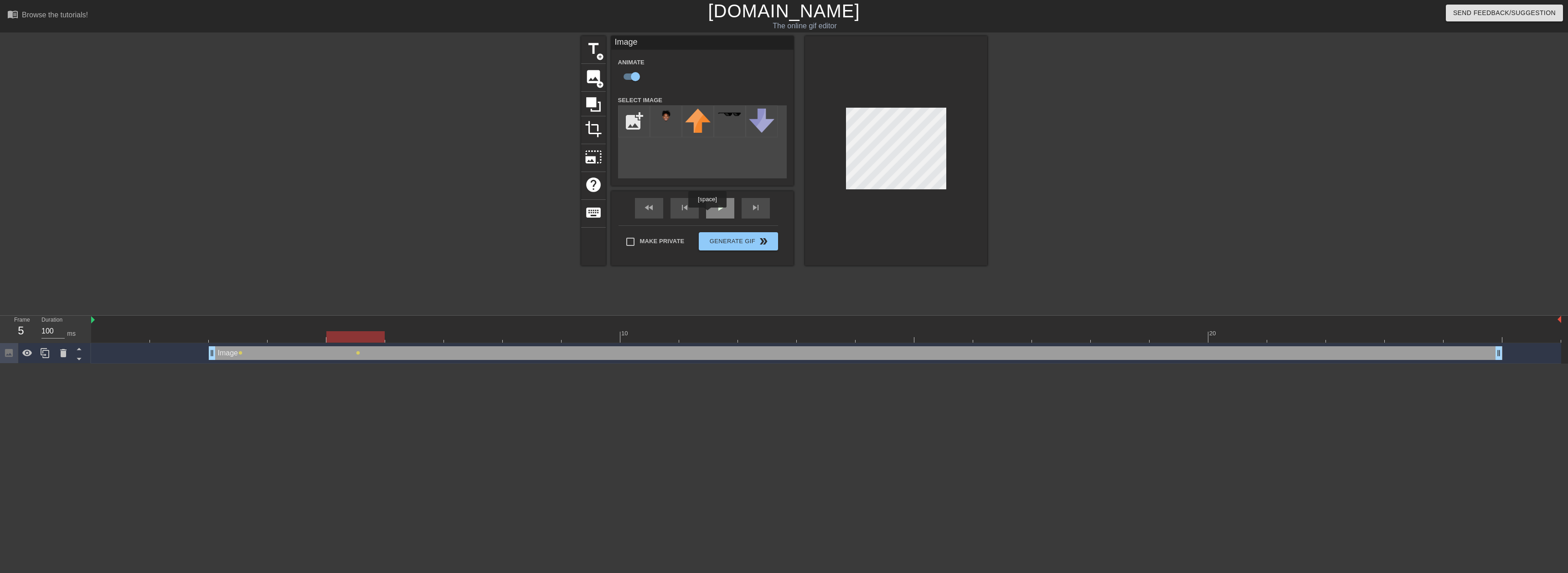
click at [710, 213] on div "play_arrow" at bounding box center [720, 208] width 28 height 21
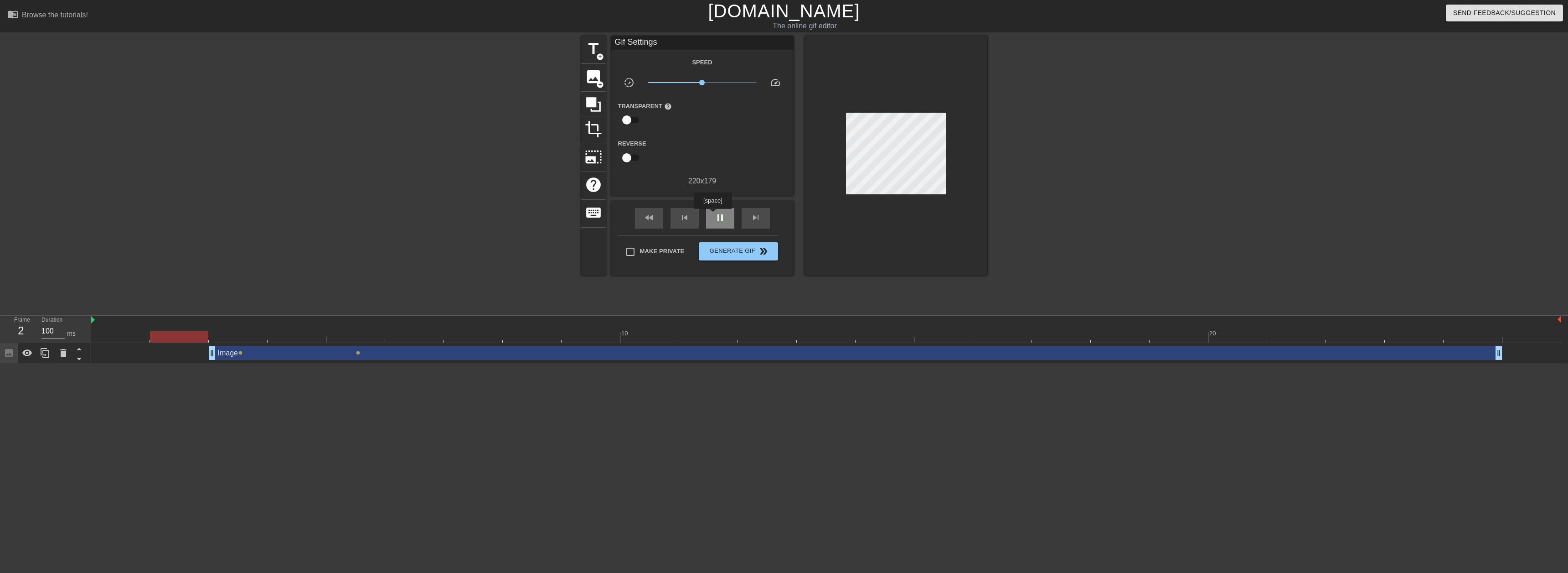
click at [712, 215] on div "pause" at bounding box center [720, 218] width 28 height 21
click at [745, 212] on div "skip_next" at bounding box center [755, 218] width 28 height 21
click at [745, 211] on div "skip_next" at bounding box center [755, 218] width 28 height 21
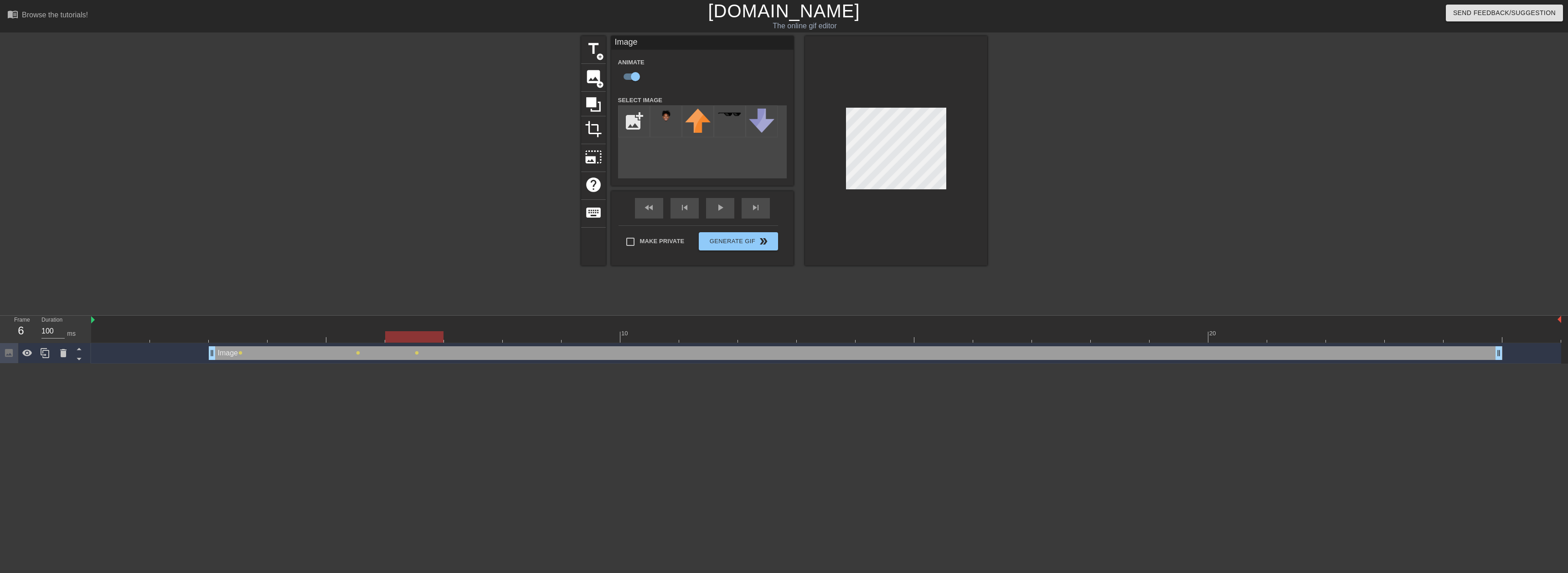
click at [887, 107] on div at bounding box center [896, 150] width 183 height 230
click at [758, 204] on div "fast_rewind skip_previous play_arrow skip_next" at bounding box center [702, 208] width 149 height 34
click at [759, 208] on div "skip_next" at bounding box center [755, 208] width 28 height 21
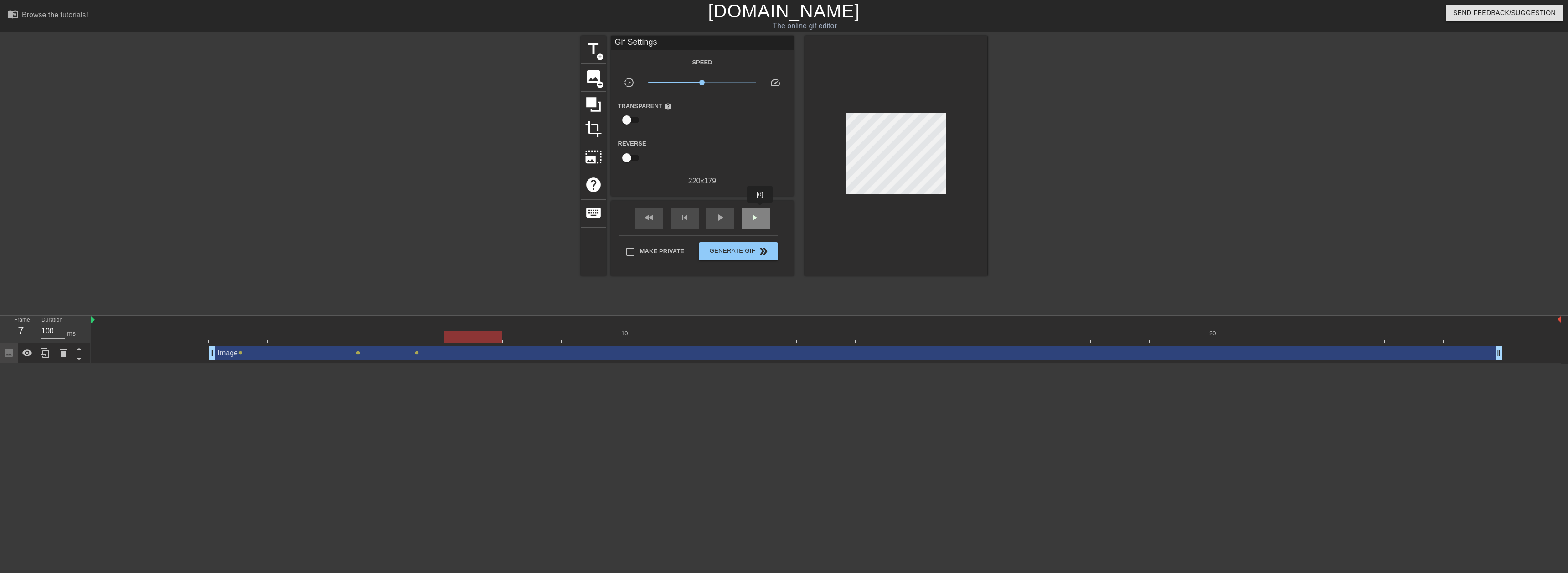
click at [760, 209] on div "skip_next" at bounding box center [755, 218] width 28 height 21
click at [753, 222] on span "skip_next" at bounding box center [756, 217] width 11 height 11
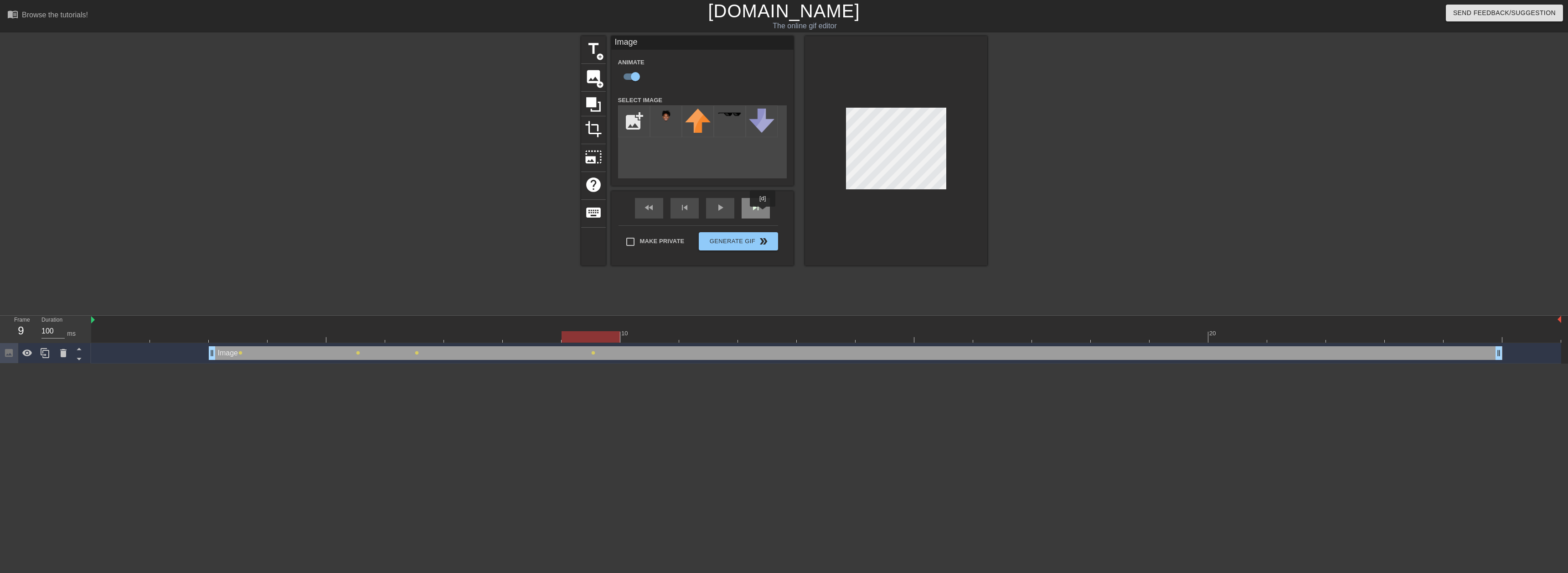
click at [763, 213] on div "skip_next" at bounding box center [755, 208] width 28 height 21
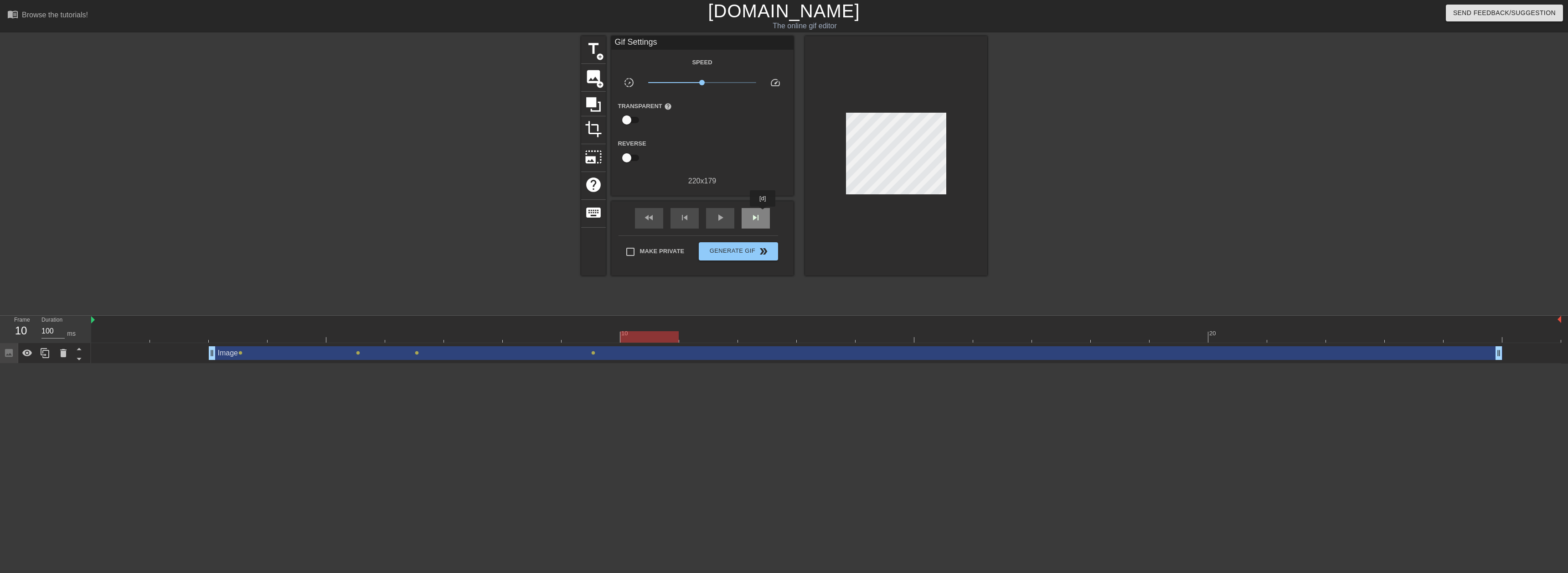
click at [763, 213] on div "skip_next" at bounding box center [755, 218] width 28 height 21
click at [763, 213] on div "skip_next" at bounding box center [755, 218] width 28 height 21
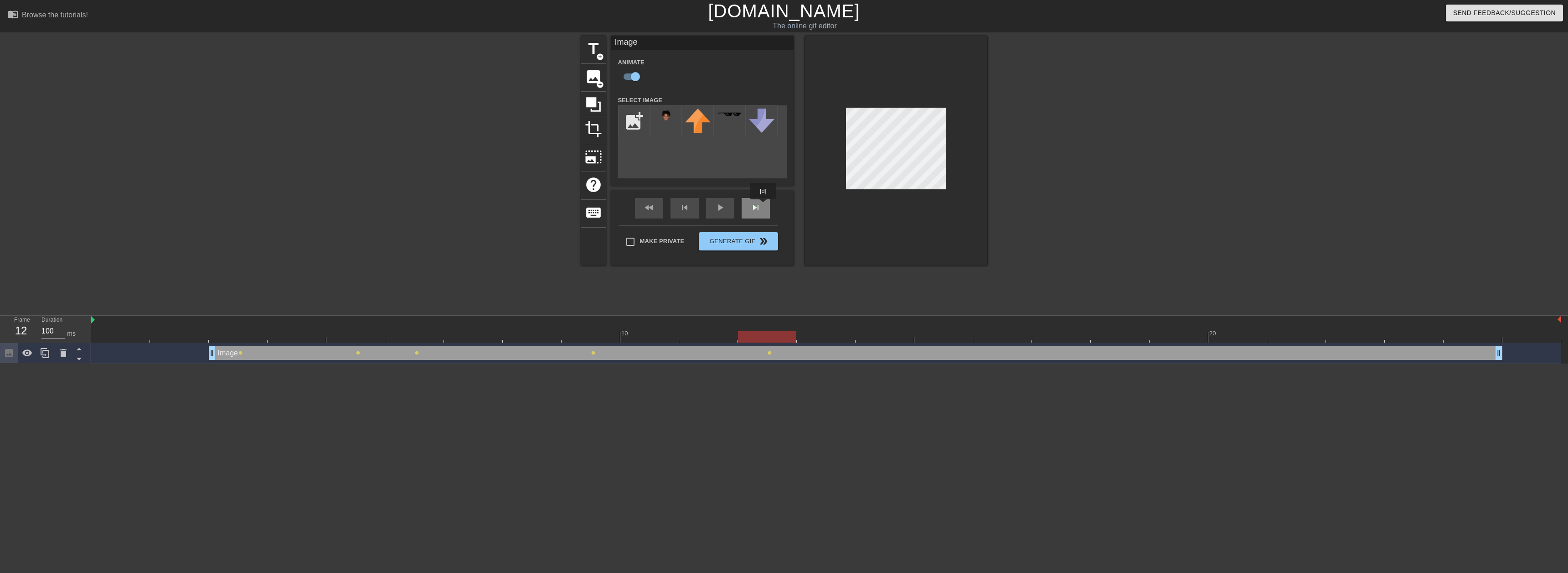
click at [763, 206] on div "fast_rewind skip_previous play_arrow skip_next" at bounding box center [702, 208] width 149 height 34
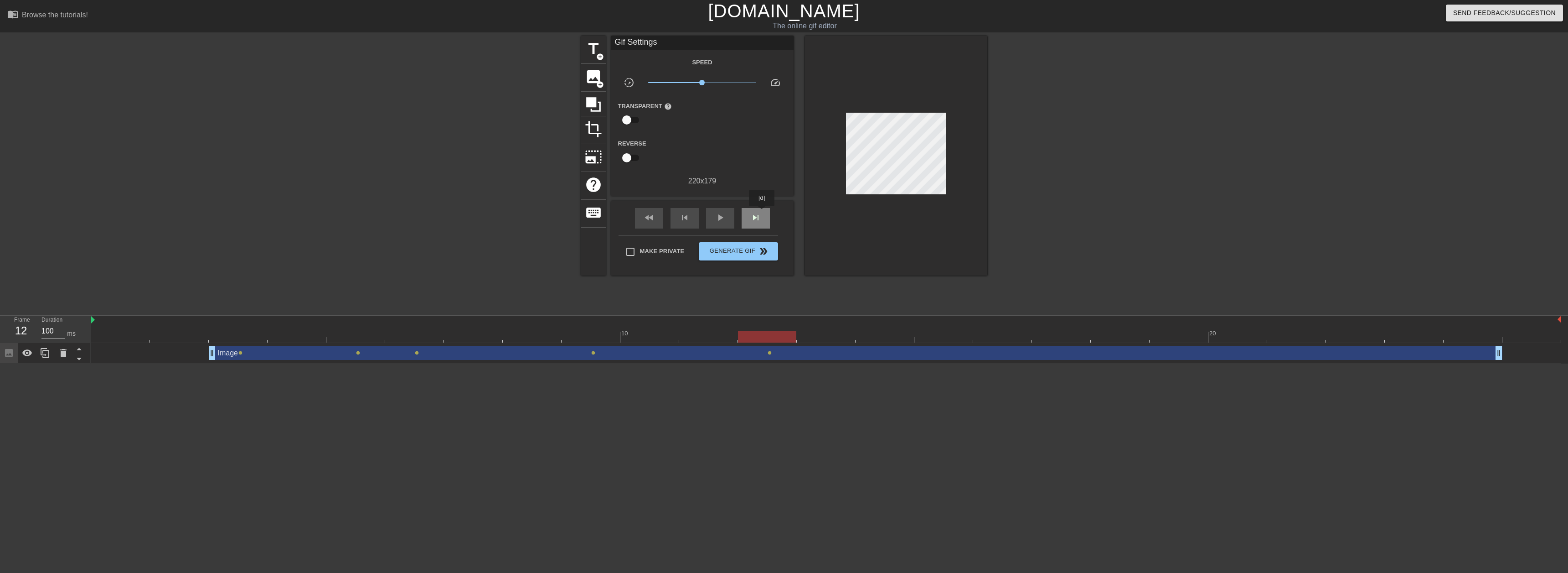
click at [762, 213] on div "skip_next" at bounding box center [755, 218] width 28 height 21
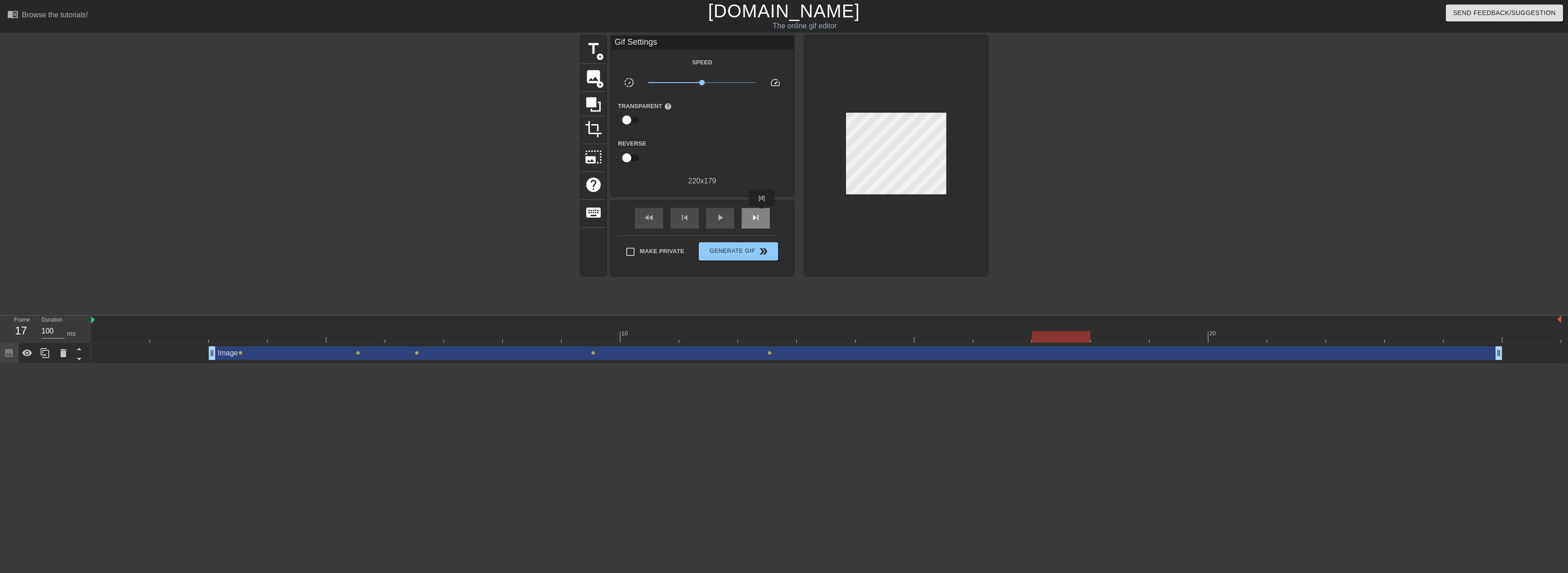
click at [762, 213] on div "skip_next" at bounding box center [755, 218] width 28 height 21
click at [761, 213] on div "skip_next" at bounding box center [755, 218] width 28 height 21
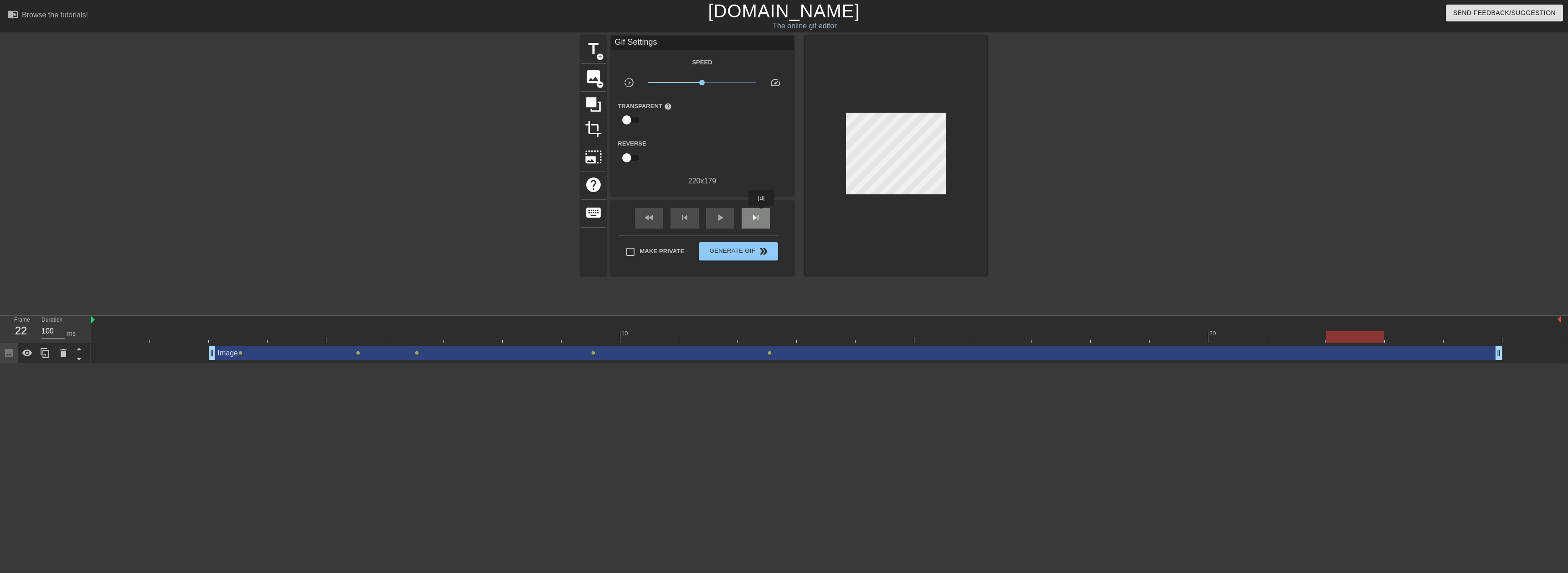
click at [761, 213] on div "skip_next" at bounding box center [755, 218] width 28 height 21
click at [727, 213] on div "play_arrow" at bounding box center [720, 218] width 28 height 21
click at [718, 219] on span "pause" at bounding box center [720, 217] width 11 height 11
click at [110, 342] on div "10 20" at bounding box center [826, 329] width 1470 height 27
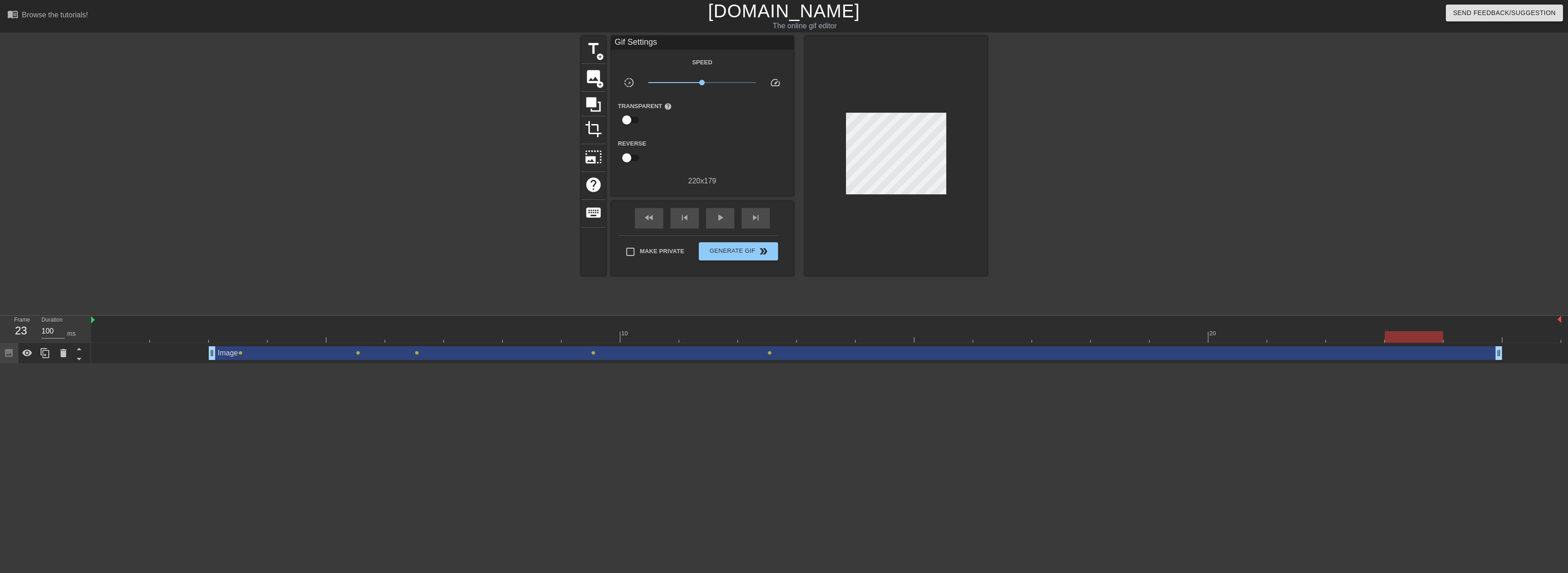
click at [91, 339] on div "Frame 23 Duration 100 ms" at bounding box center [46, 329] width 91 height 27
click at [756, 212] on span "skip_next" at bounding box center [756, 217] width 11 height 11
drag, startPoint x: 1500, startPoint y: 351, endPoint x: 1556, endPoint y: 350, distance: 56.0
click at [765, 218] on div "skip_next" at bounding box center [755, 218] width 28 height 21
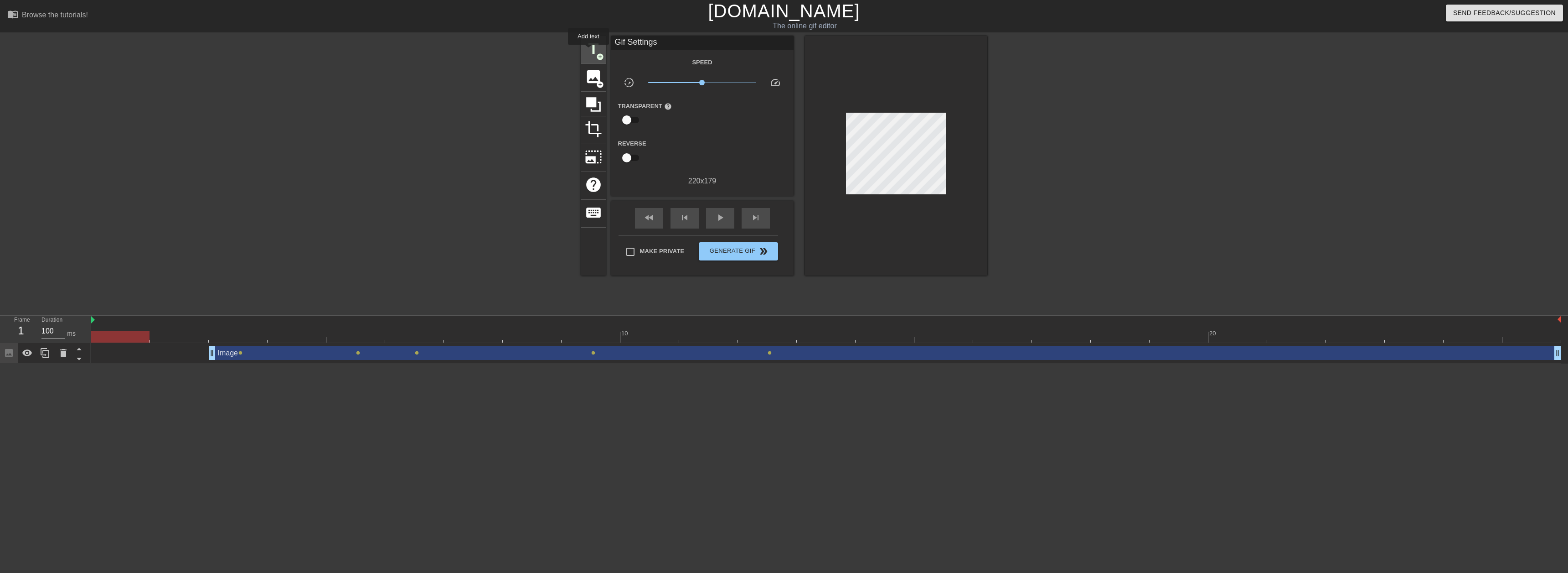
click at [589, 51] on span "title" at bounding box center [593, 49] width 17 height 17
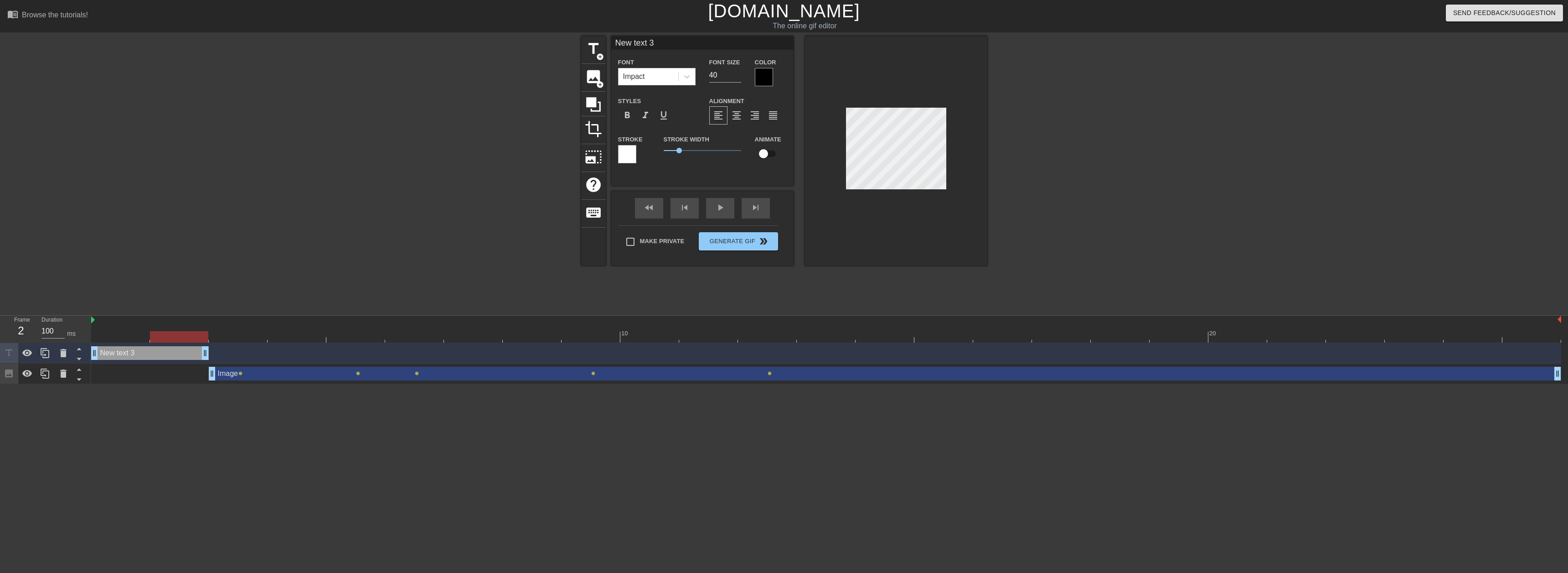
drag, startPoint x: 1559, startPoint y: 355, endPoint x: 198, endPoint y: 356, distance: 1361.0
type input "New text"
type textarea "New text"
type input "New text"
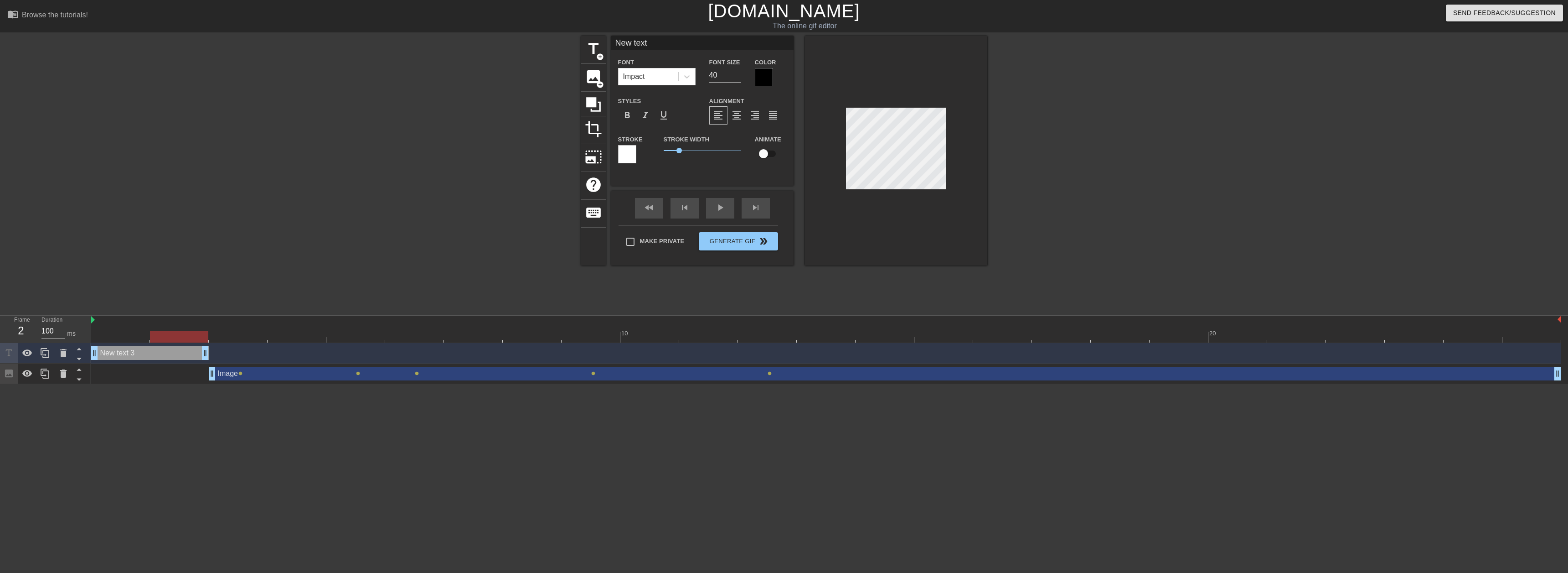
type textarea "New text"
type input "New tex"
type textarea "New tex"
type input "New te"
type textarea "New te"
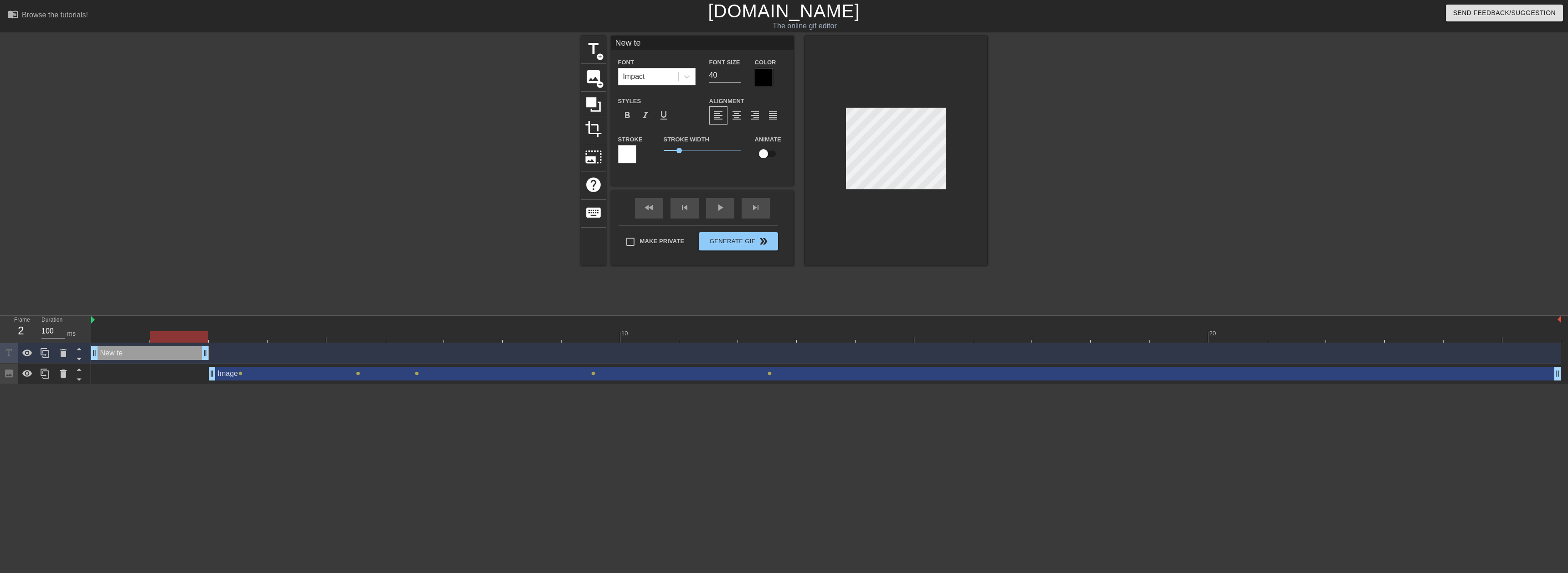
type input "New t"
type textarea "New t"
type input "New"
type textarea "New"
type input "New"
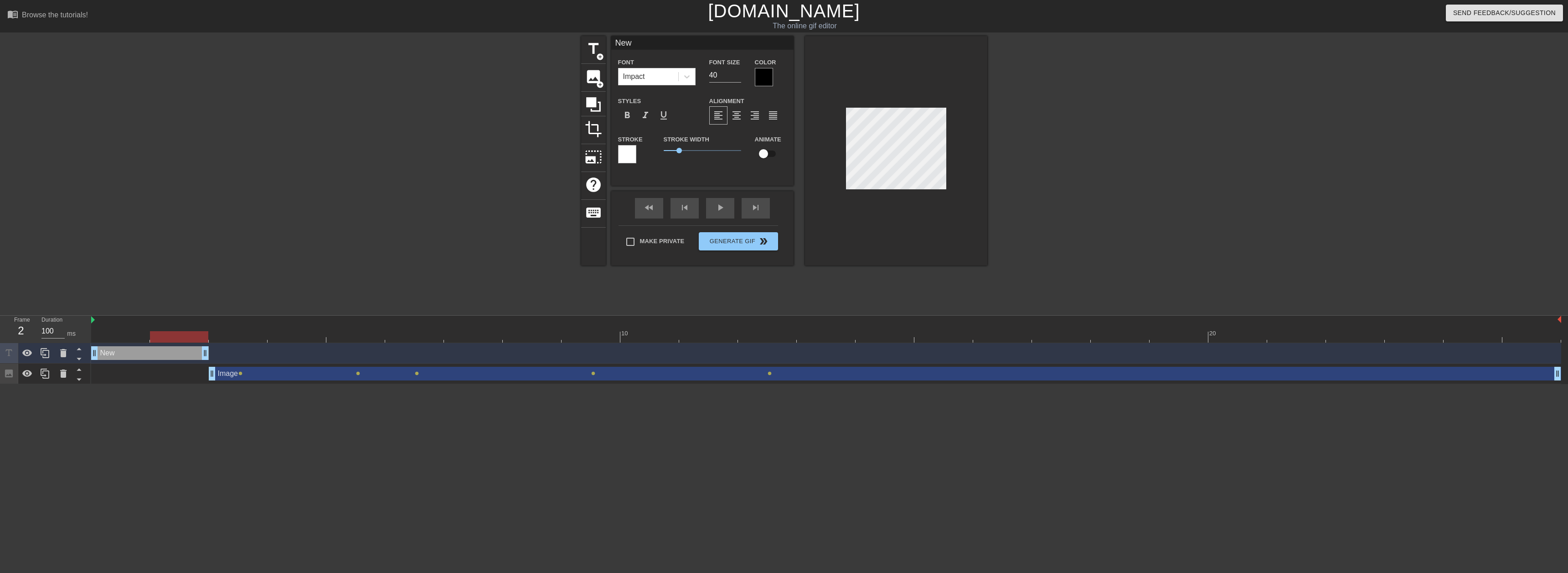
type textarea "New"
type input "Ne"
type textarea "Ne"
type input "N"
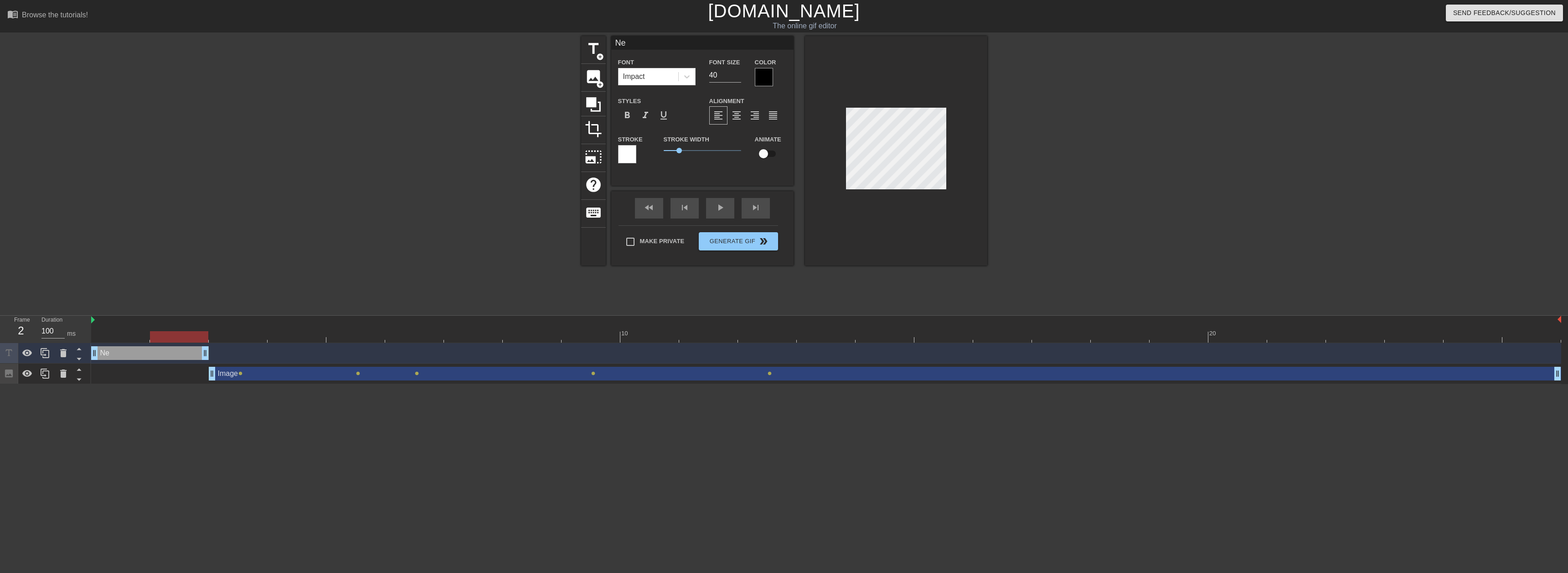
type textarea "N"
type input "K"
type textarea "K"
type input "Ke"
type textarea "Ke"
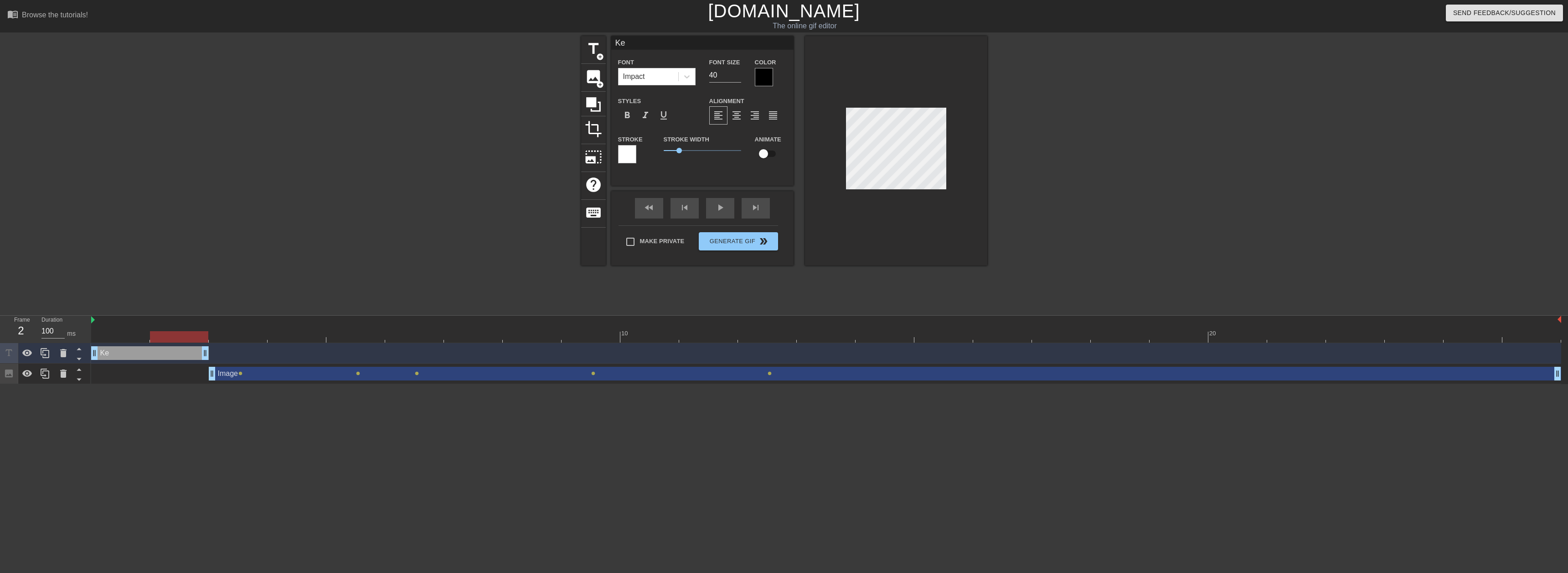
type input "Kev"
type textarea "Kev"
type input "Kevi"
type textarea "Kevi"
type input "[PERSON_NAME]"
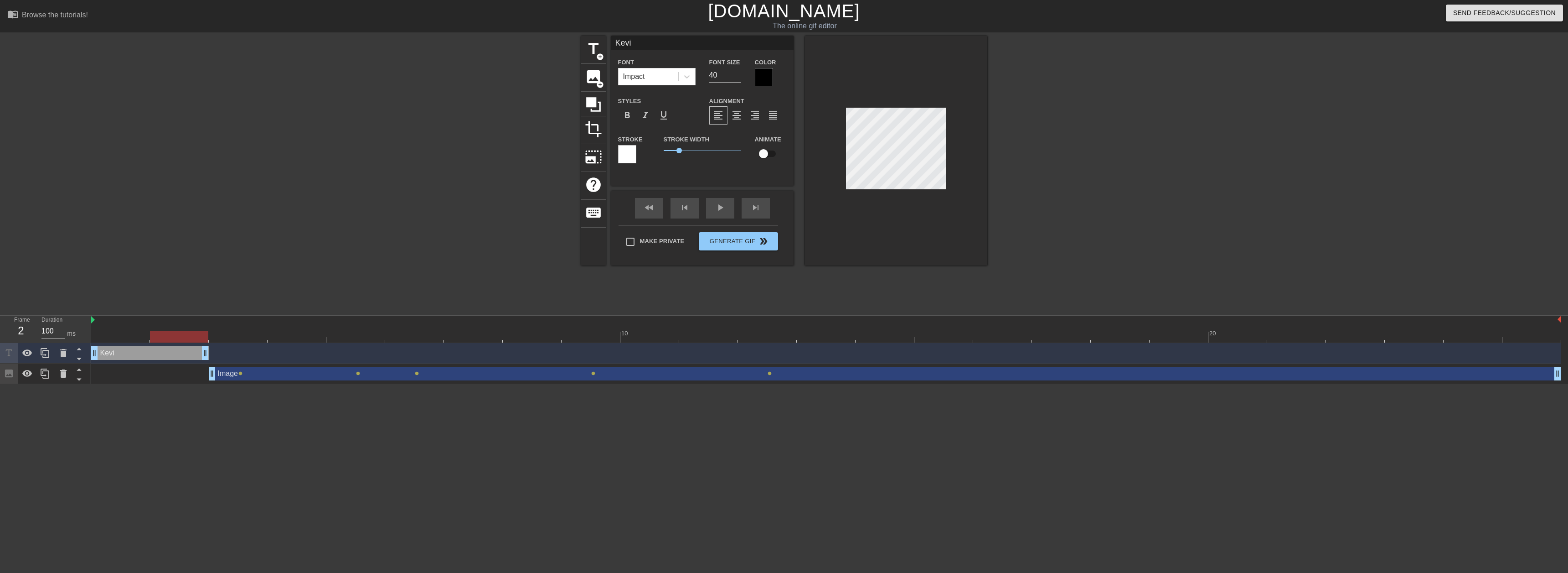
type textarea "[PERSON_NAME]"
type input "[PERSON_NAME]'"
type textarea "[PERSON_NAME]'"
type input "[PERSON_NAME]'s"
type textarea "[PERSON_NAME]'s"
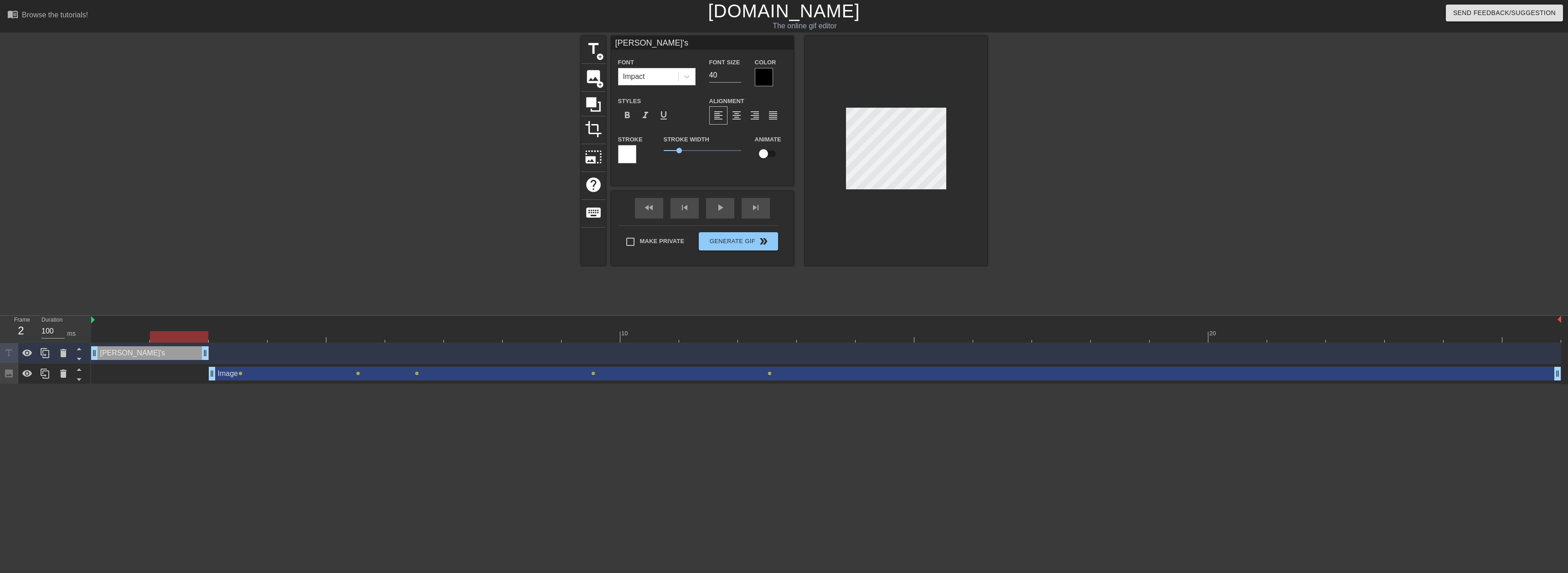
scroll to position [1, 2]
type input "[PERSON_NAME]'s"
type textarea "[PERSON_NAME]'s"
type input "[PERSON_NAME]'s H"
type textarea "[PERSON_NAME]'s Ho"
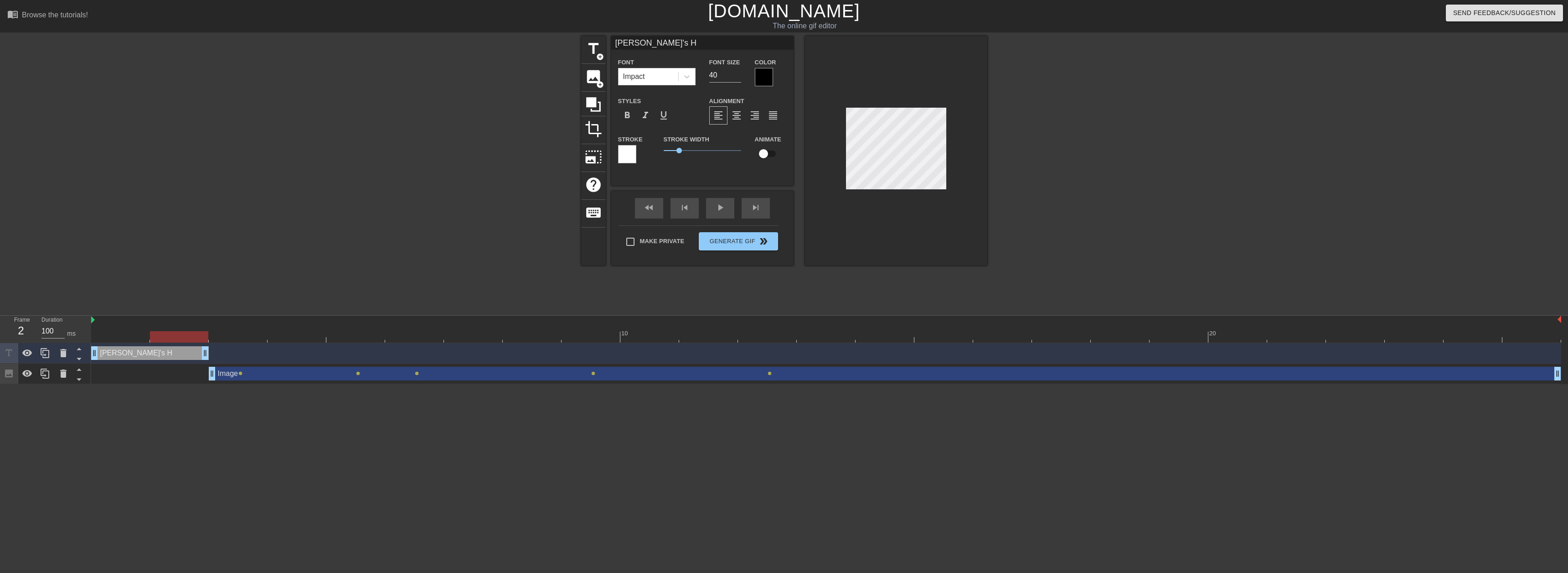
type input "[PERSON_NAME]'s Hop"
type textarea "[PERSON_NAME]'s Hop"
type input "[PERSON_NAME]'s Hopw"
type textarea "[PERSON_NAME]'s Hopw"
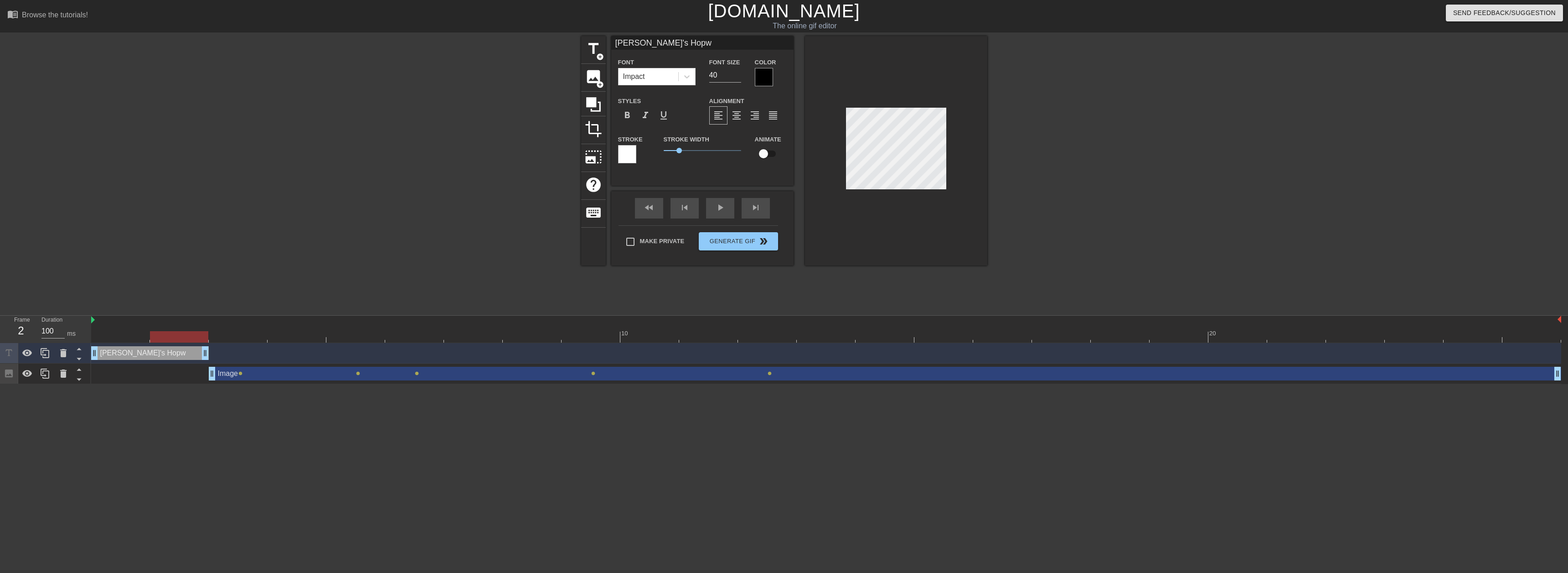
type input "[PERSON_NAME]'s Hop"
type textarea "[PERSON_NAME]'s Hop"
type input "[PERSON_NAME]'s Ho"
type textarea "[PERSON_NAME]'s Ho"
type input "[PERSON_NAME]'s H"
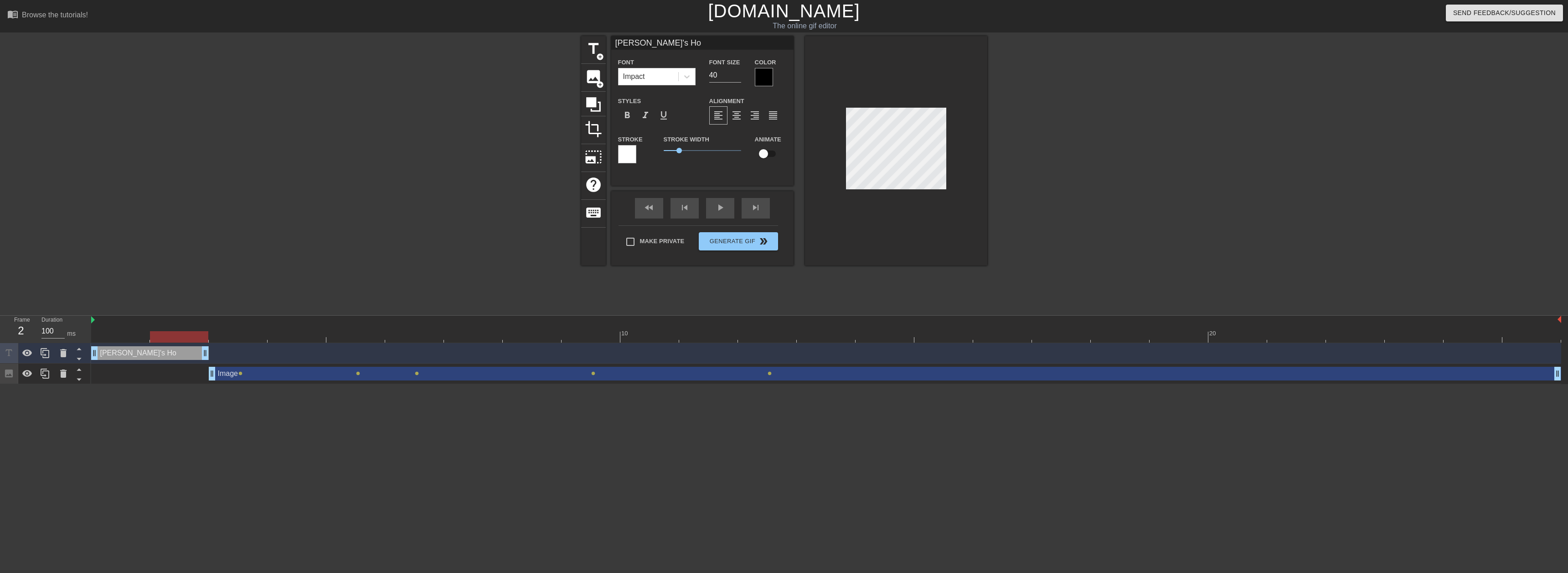
type textarea "[PERSON_NAME]'s H"
type input "[PERSON_NAME]'s"
type textarea "[PERSON_NAME]'s"
type input "[PERSON_NAME]'s"
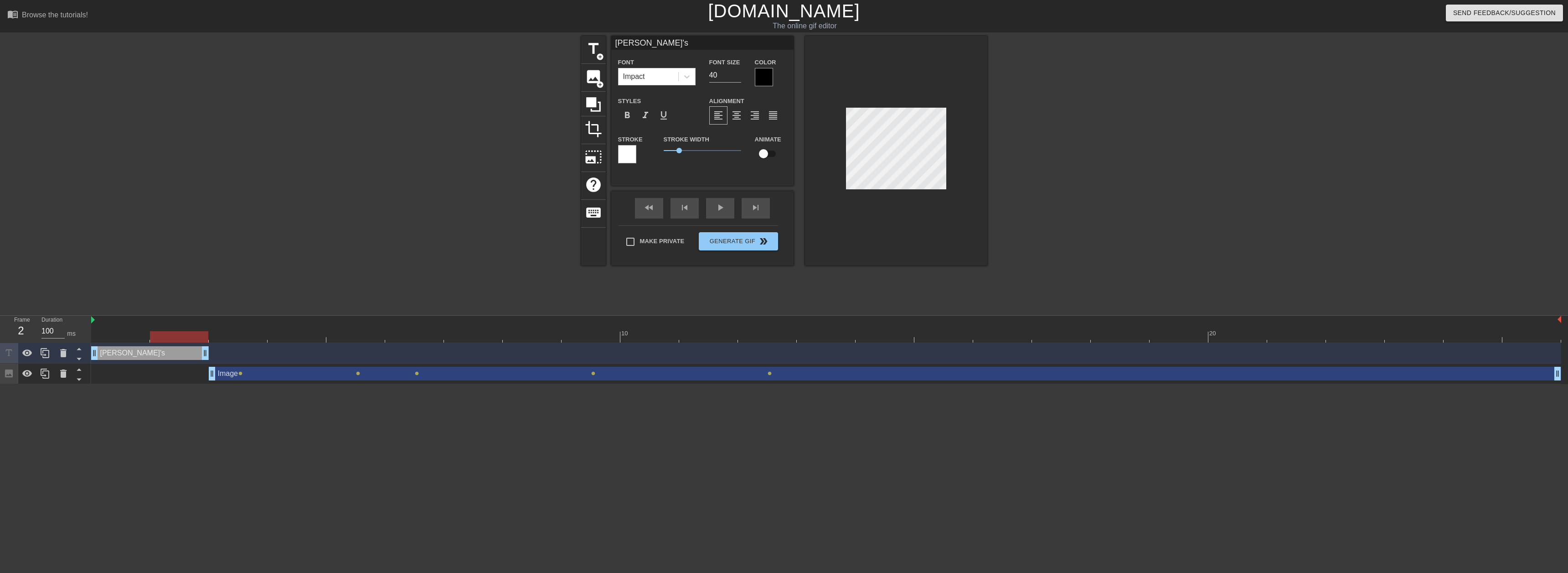
type textarea "[PERSON_NAME]'s"
type input "[PERSON_NAME]'s"
type textarea "[PERSON_NAME]'s"
type input "[PERSON_NAME]'s T"
type textarea "[PERSON_NAME]'s T"
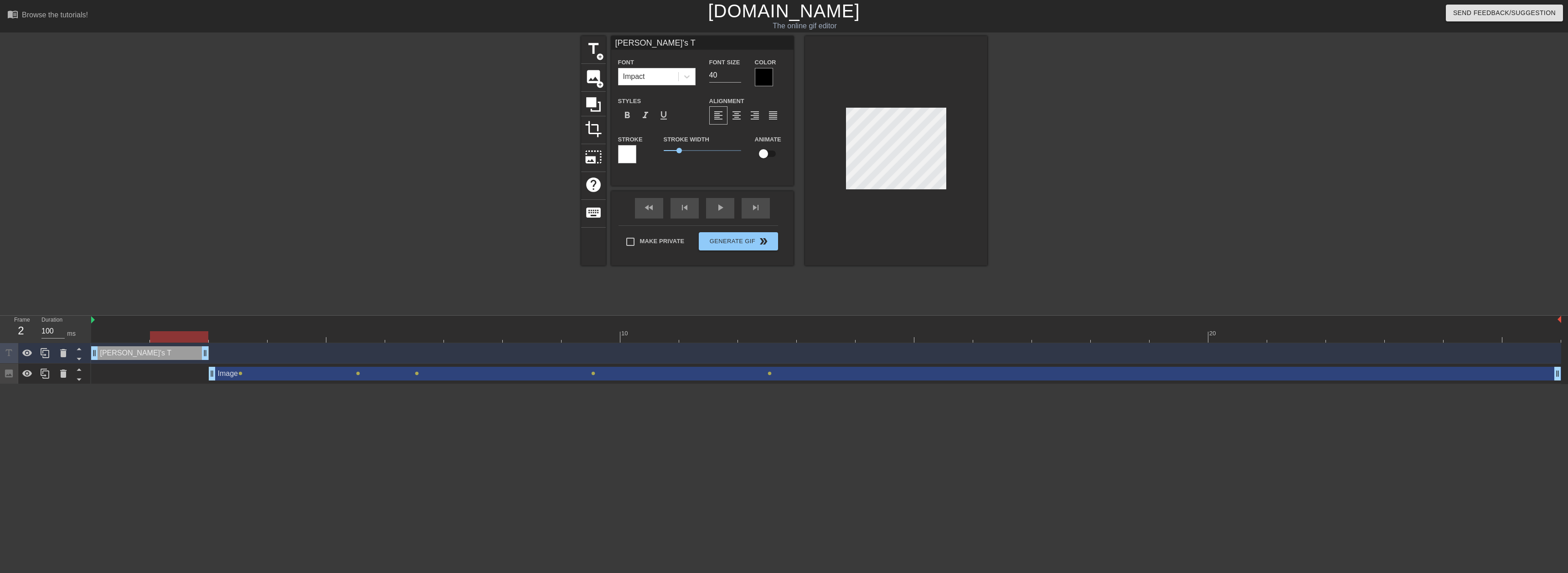
type input "[PERSON_NAME]'s Te"
type textarea "[PERSON_NAME]'s Te"
type input "[PERSON_NAME]'s Tea"
type textarea "[PERSON_NAME]'s Tea"
type input "[PERSON_NAME]'s Team"
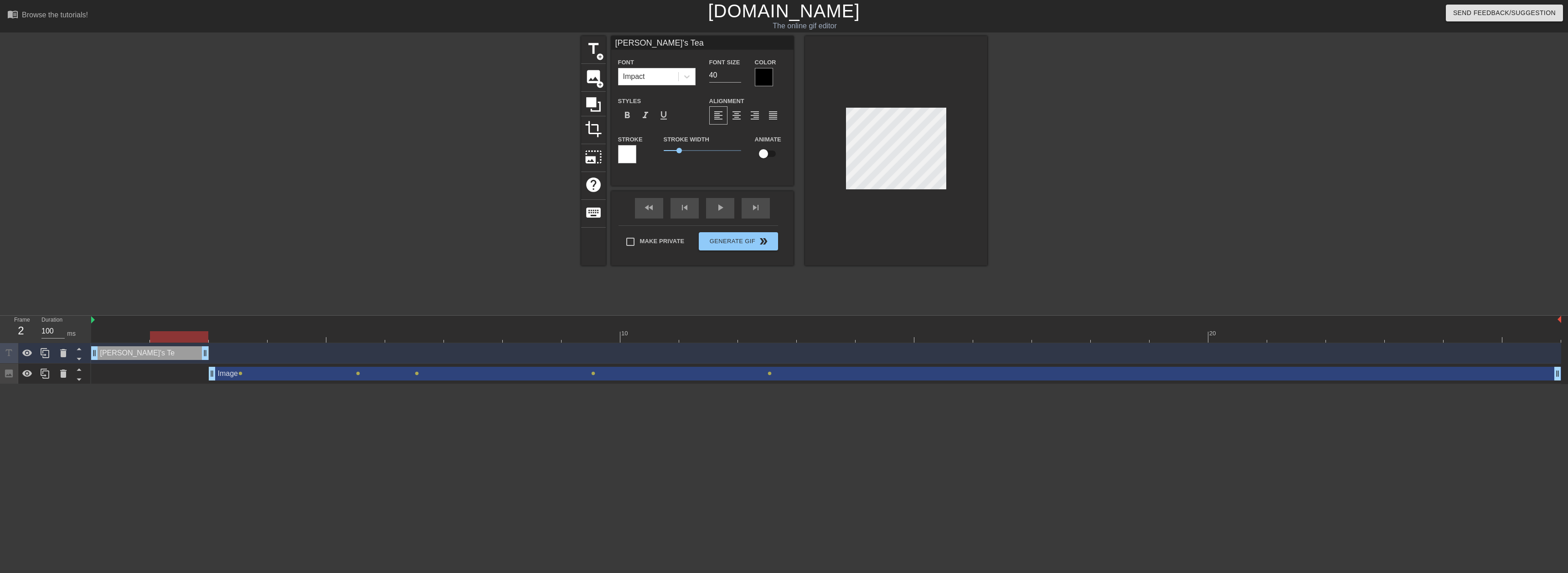
type textarea "[PERSON_NAME]'s Team"
click at [710, 209] on div "play_arrow" at bounding box center [720, 208] width 28 height 21
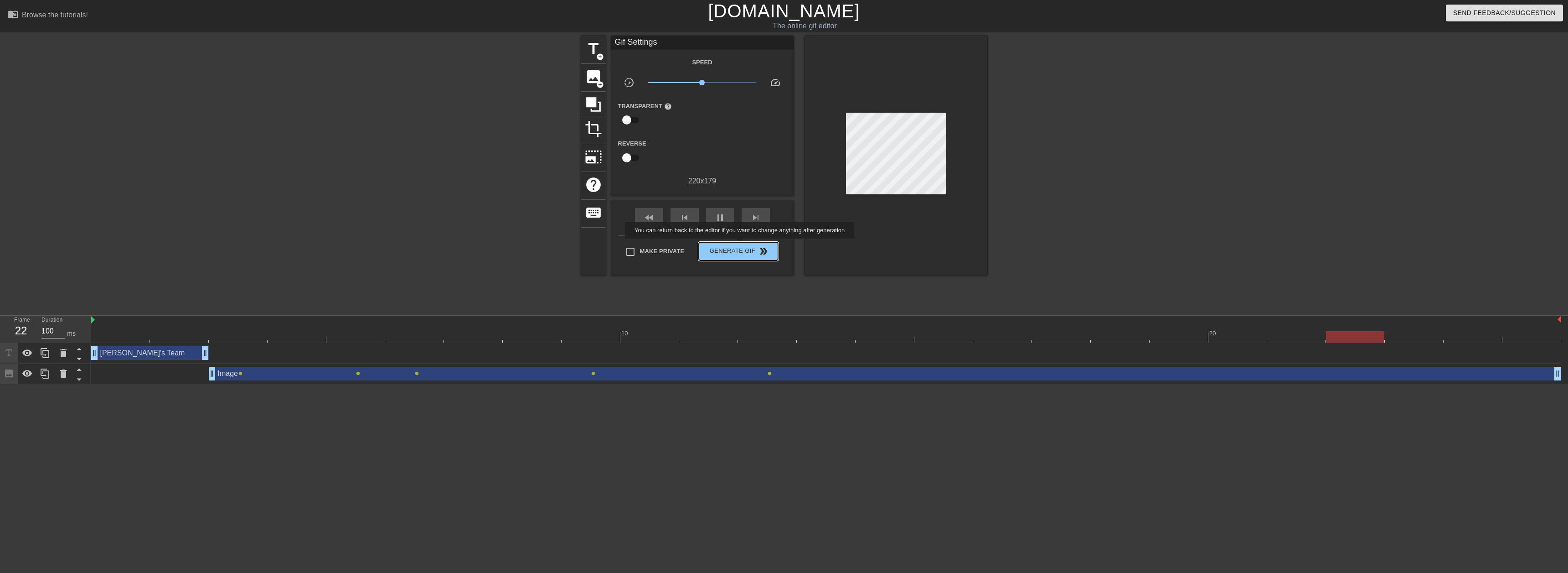
drag, startPoint x: 741, startPoint y: 245, endPoint x: 1045, endPoint y: 257, distance: 304.2
click at [741, 246] on span "Generate Gif double_arrow" at bounding box center [738, 251] width 72 height 11
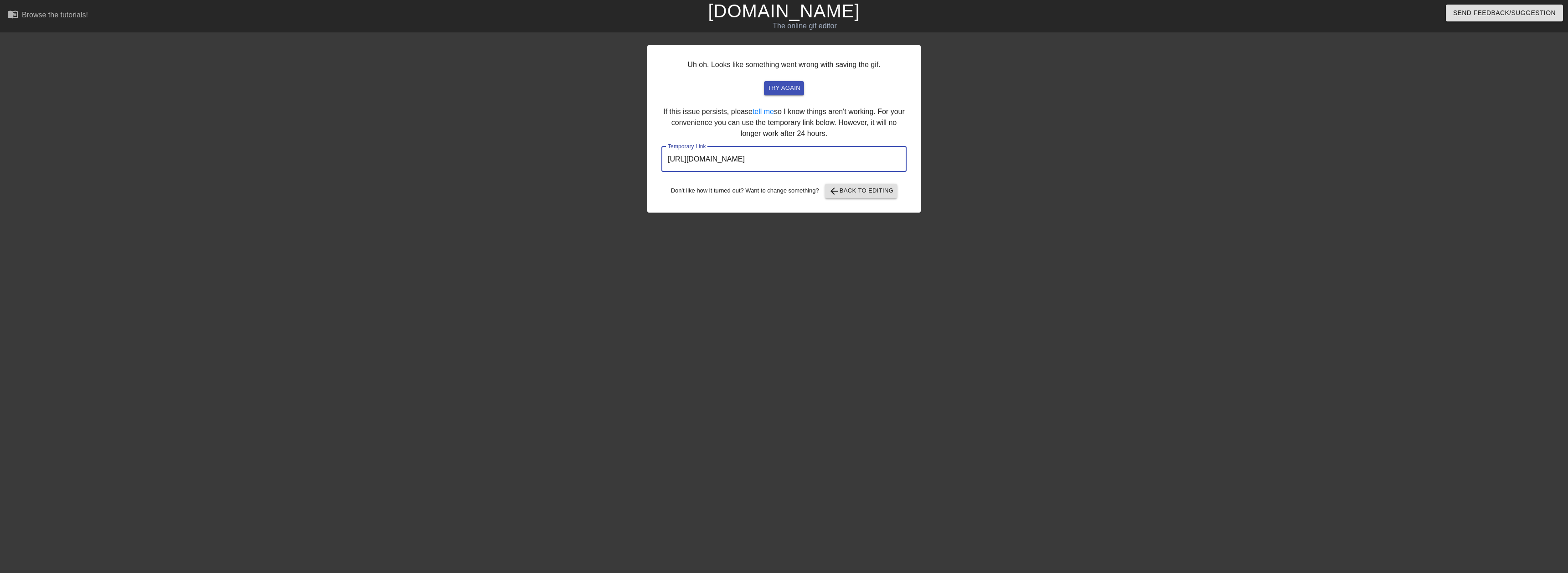
drag, startPoint x: 856, startPoint y: 166, endPoint x: 663, endPoint y: 166, distance: 193.0
click at [663, 166] on input "[URL][DOMAIN_NAME]" at bounding box center [784, 159] width 245 height 26
